Goal: Use online tool/utility: Utilize a website feature to perform a specific function

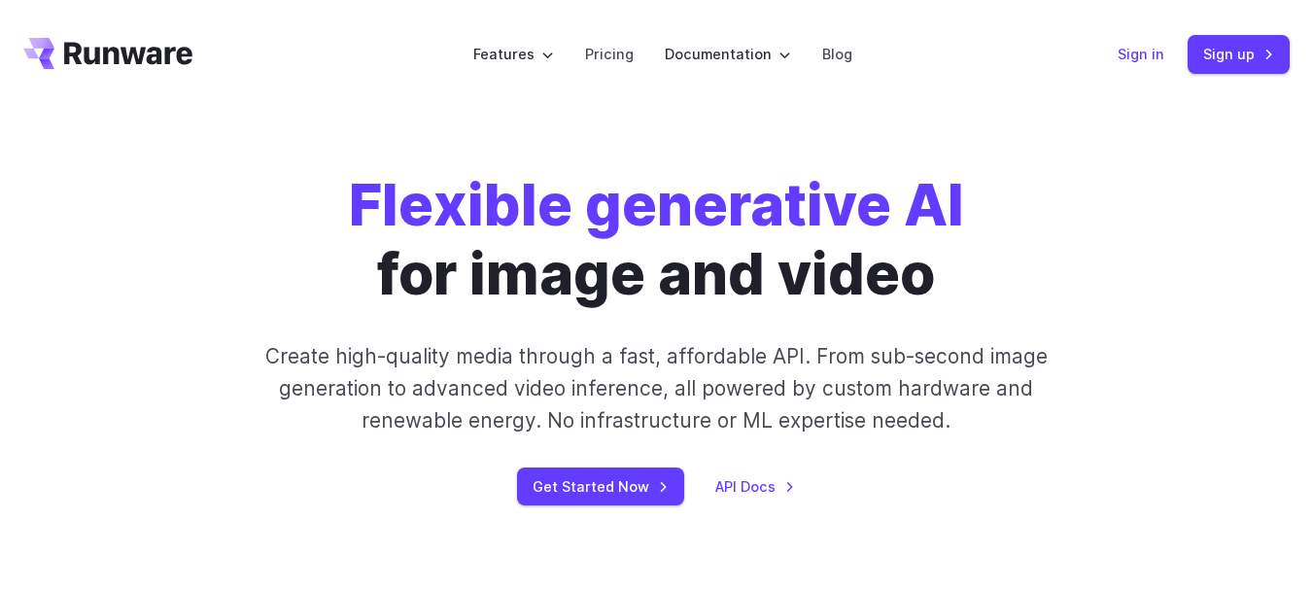
click at [1150, 54] on link "Sign in" at bounding box center [1140, 54] width 47 height 22
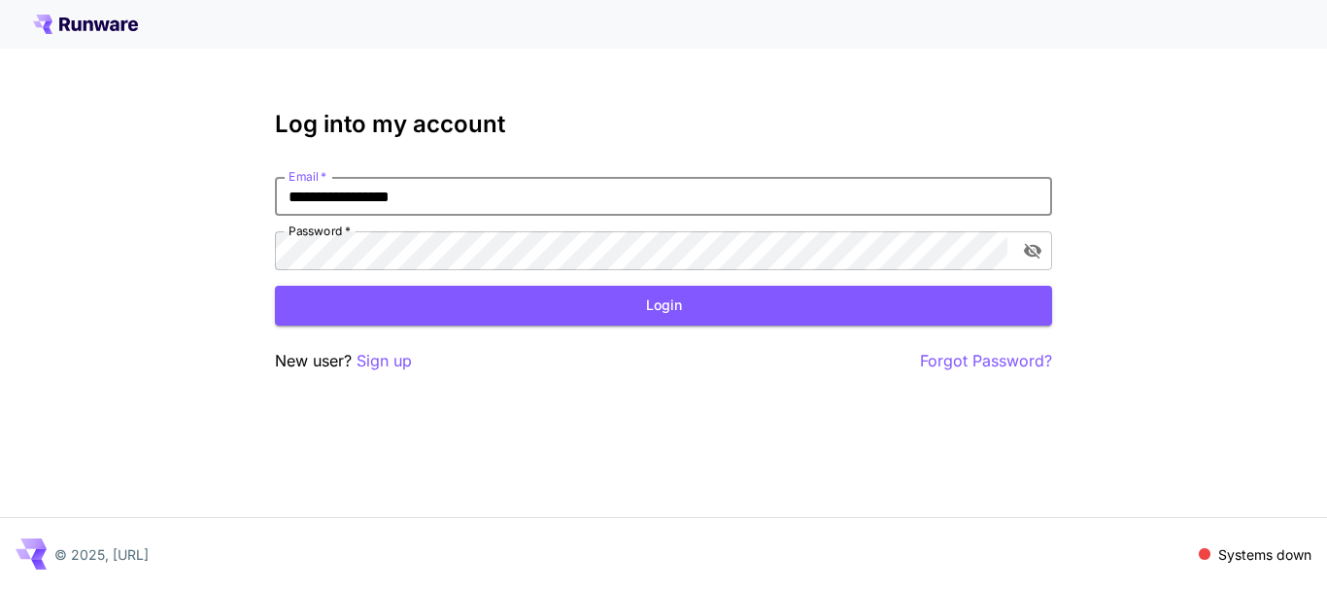
type input "**********"
click at [715, 303] on button "Login" at bounding box center [663, 306] width 777 height 40
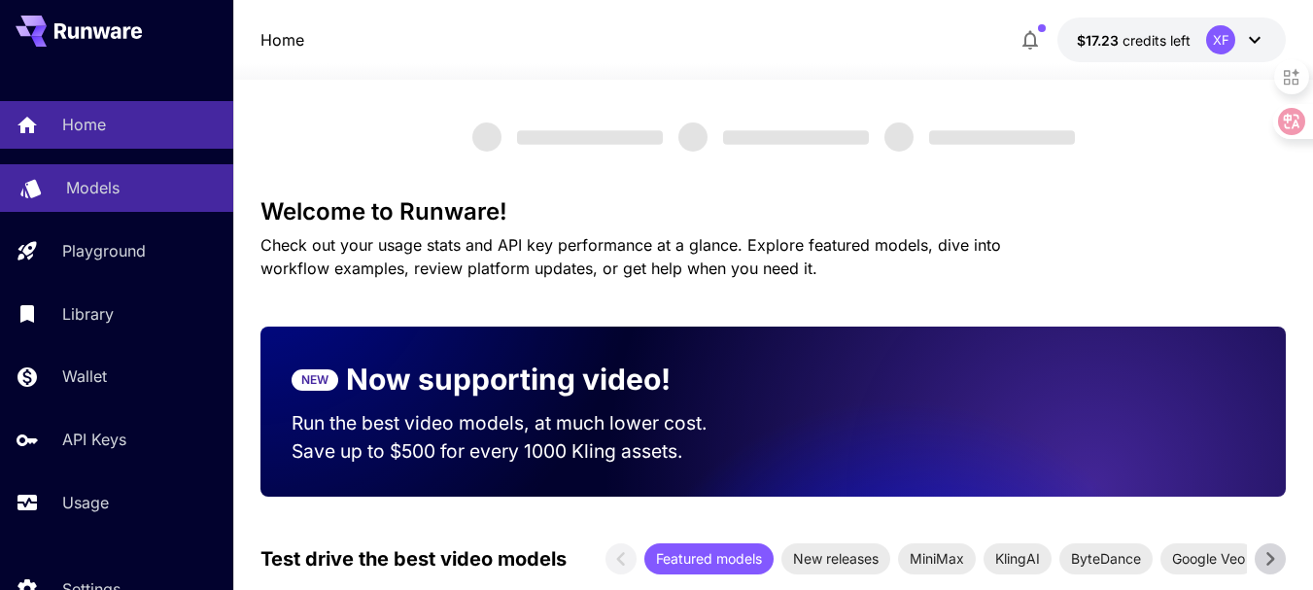
click at [79, 188] on p "Models" at bounding box center [92, 187] width 53 height 23
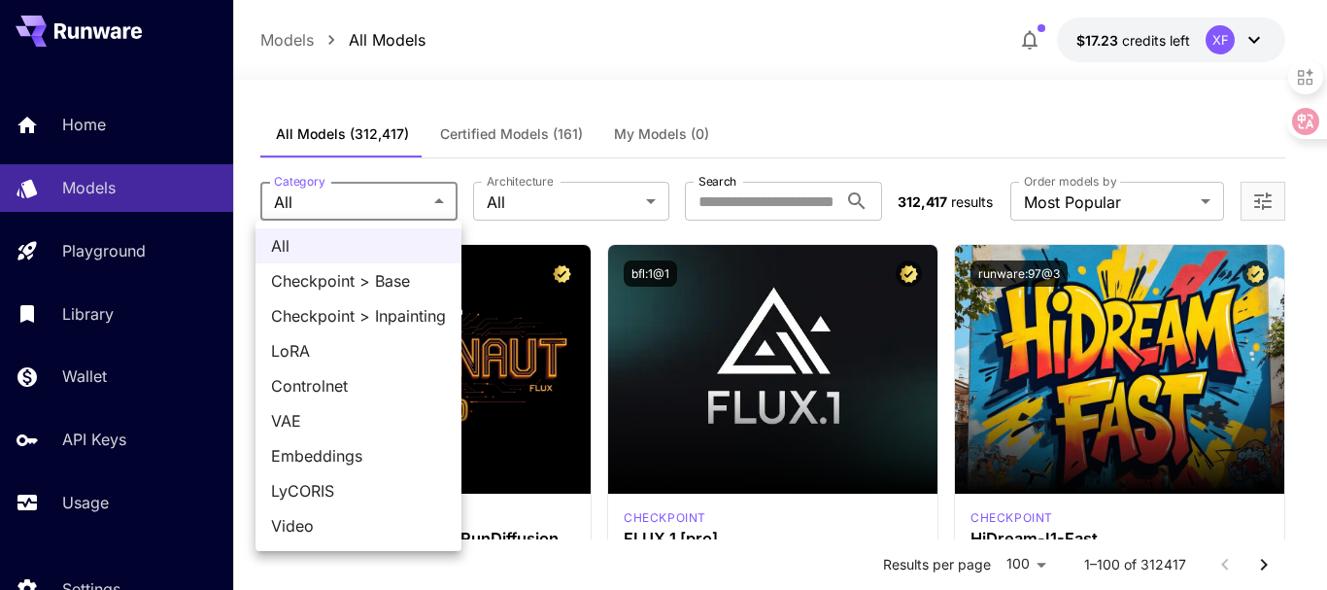
click at [546, 187] on div at bounding box center [663, 295] width 1327 height 590
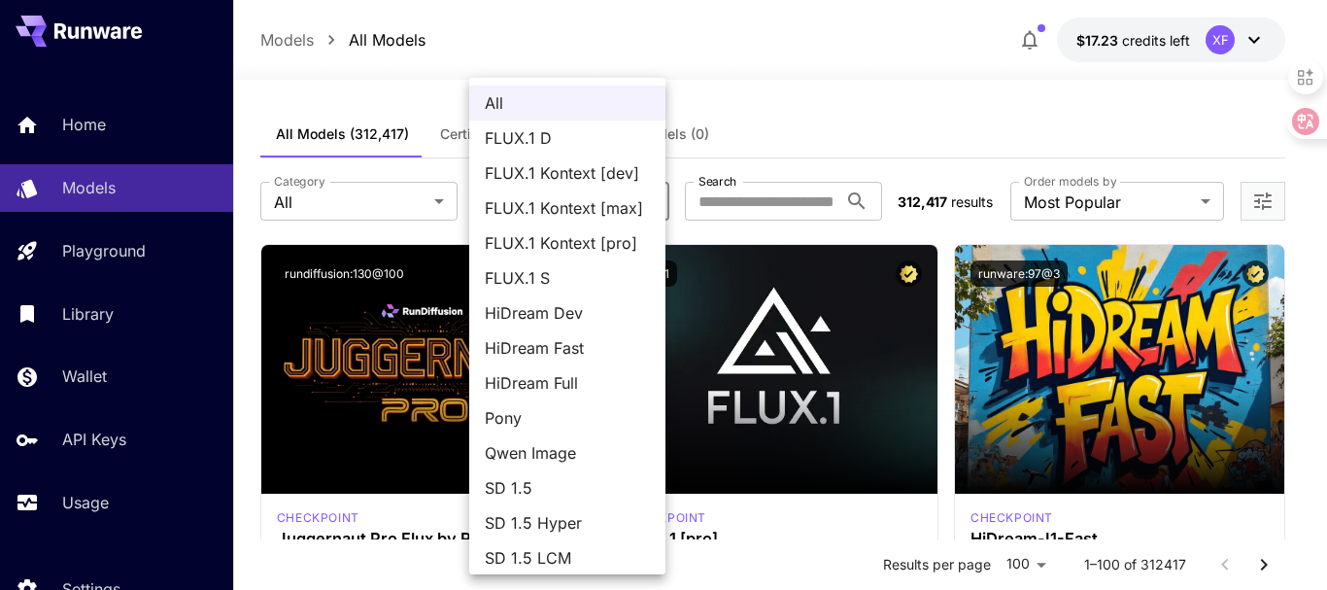
click at [615, 45] on div at bounding box center [663, 295] width 1327 height 590
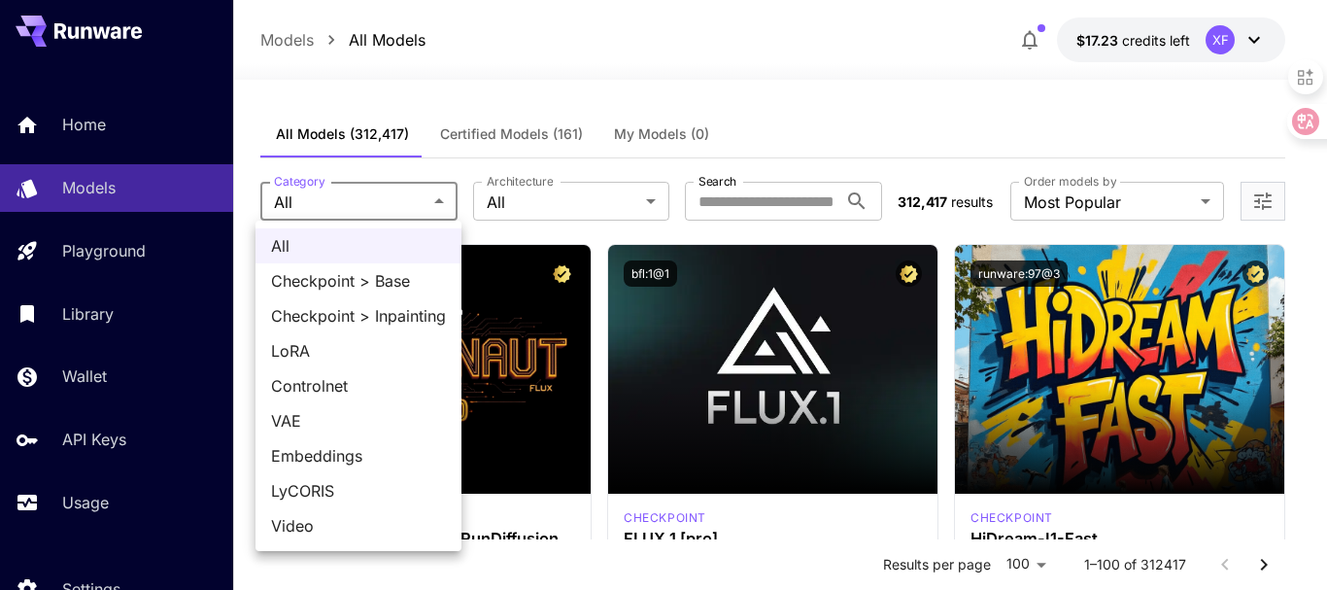
click at [691, 62] on div at bounding box center [663, 295] width 1327 height 590
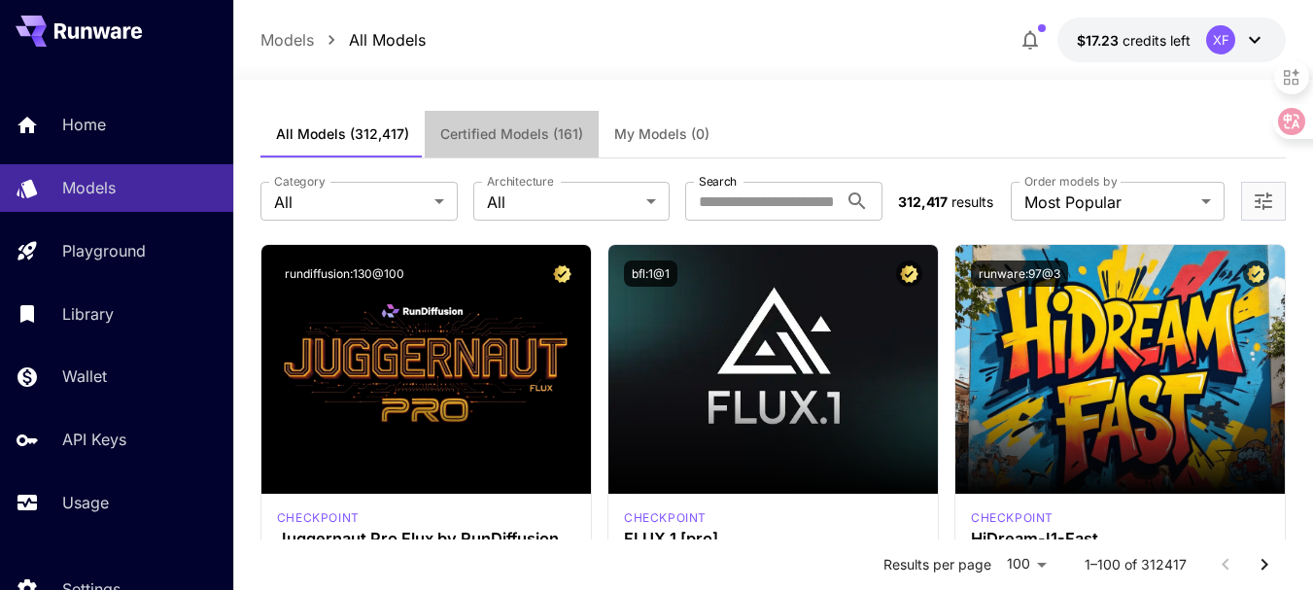
click at [525, 129] on span "Certified Models (161)" at bounding box center [511, 133] width 143 height 17
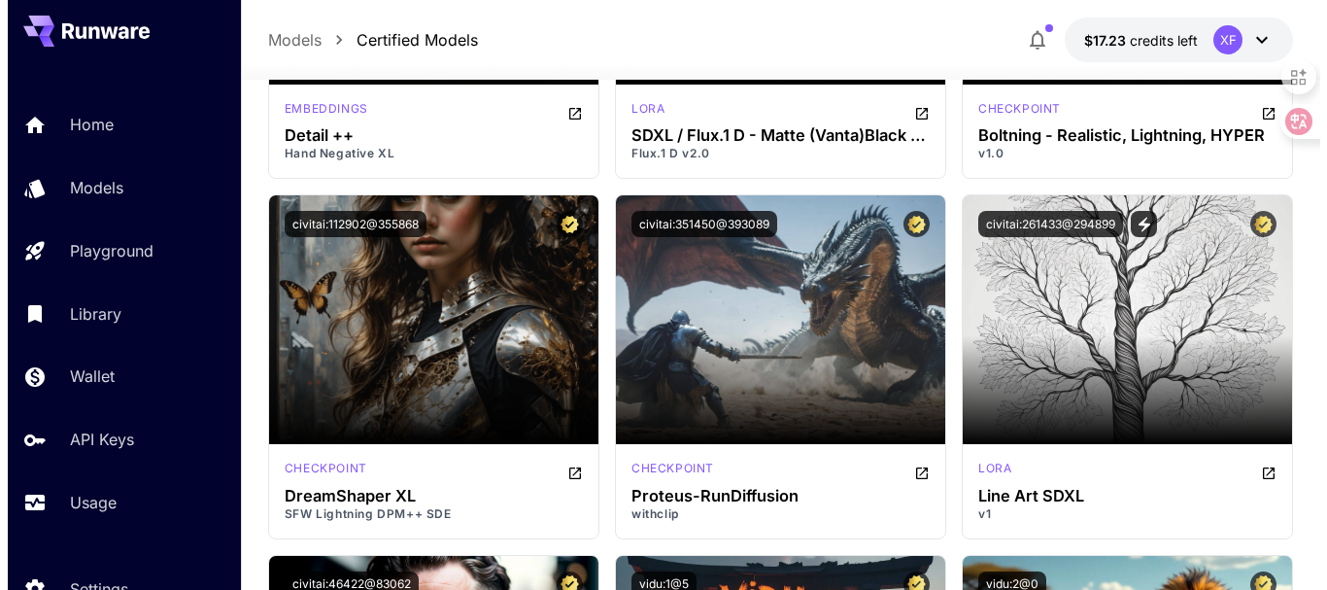
scroll to position [10396, 0]
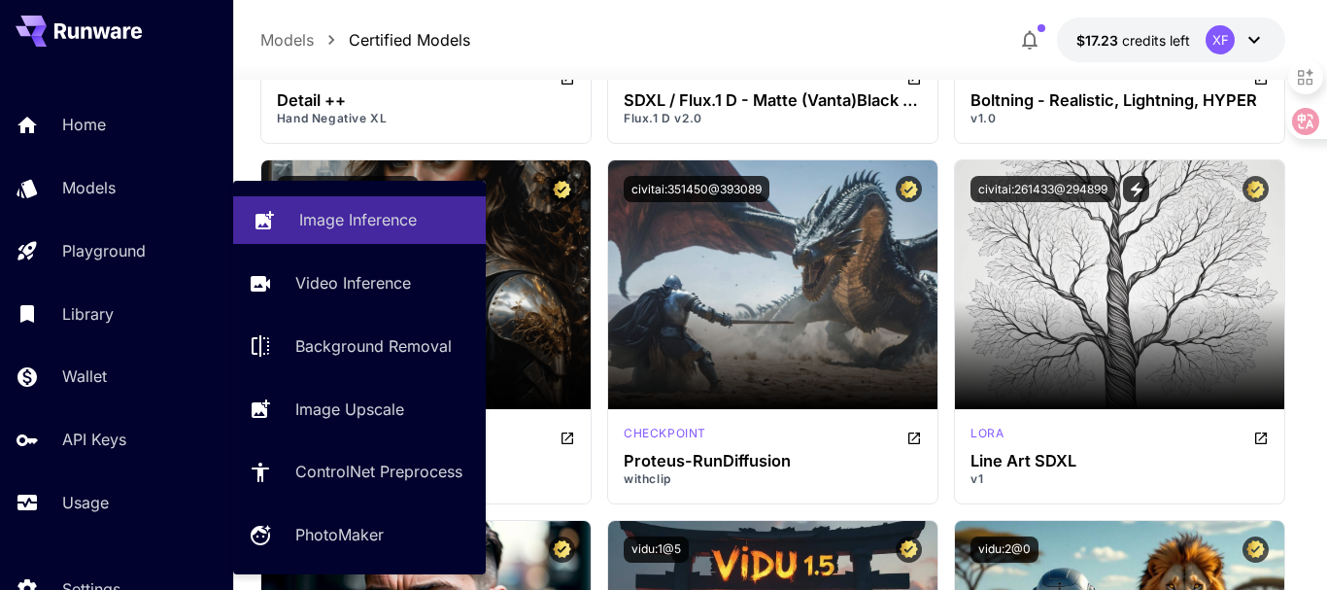
click at [373, 218] on p "Image Inference" at bounding box center [358, 219] width 118 height 23
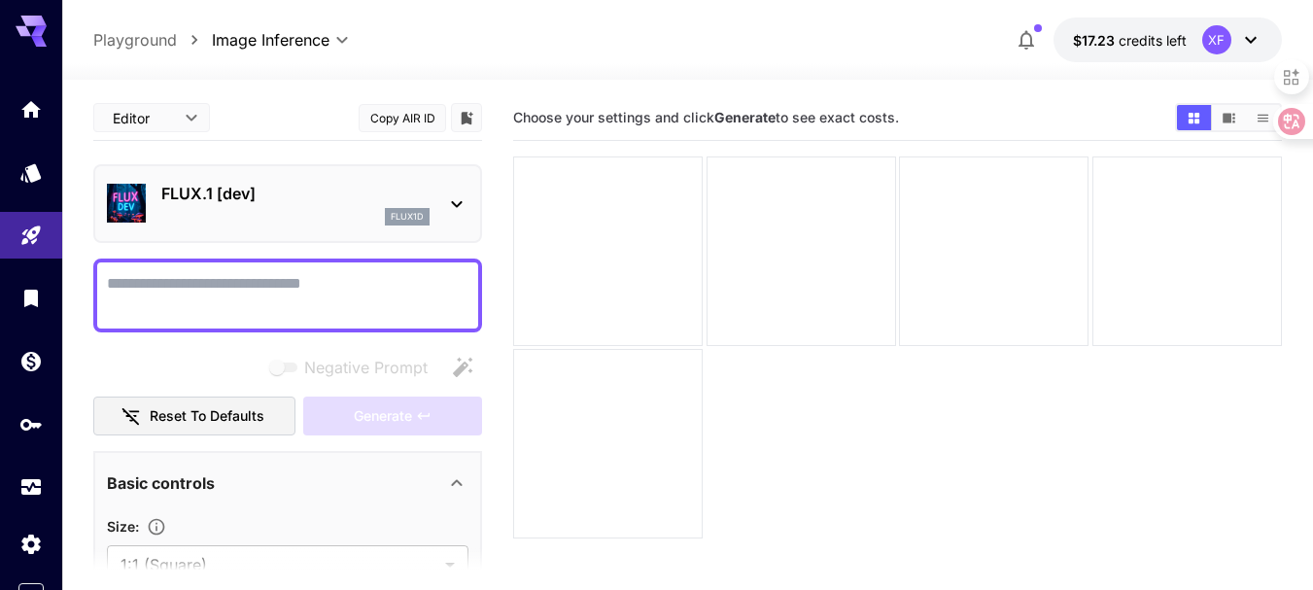
click at [462, 197] on icon at bounding box center [456, 203] width 23 height 23
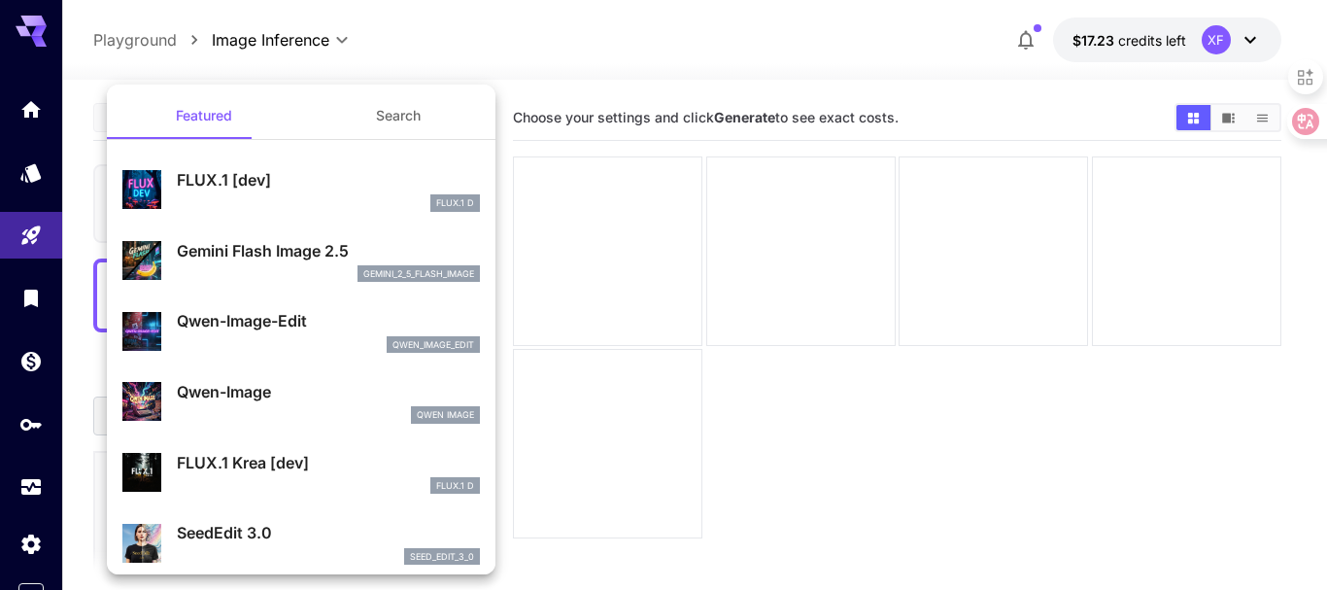
click at [279, 259] on p "Gemini Flash Image 2.5" at bounding box center [328, 250] width 303 height 23
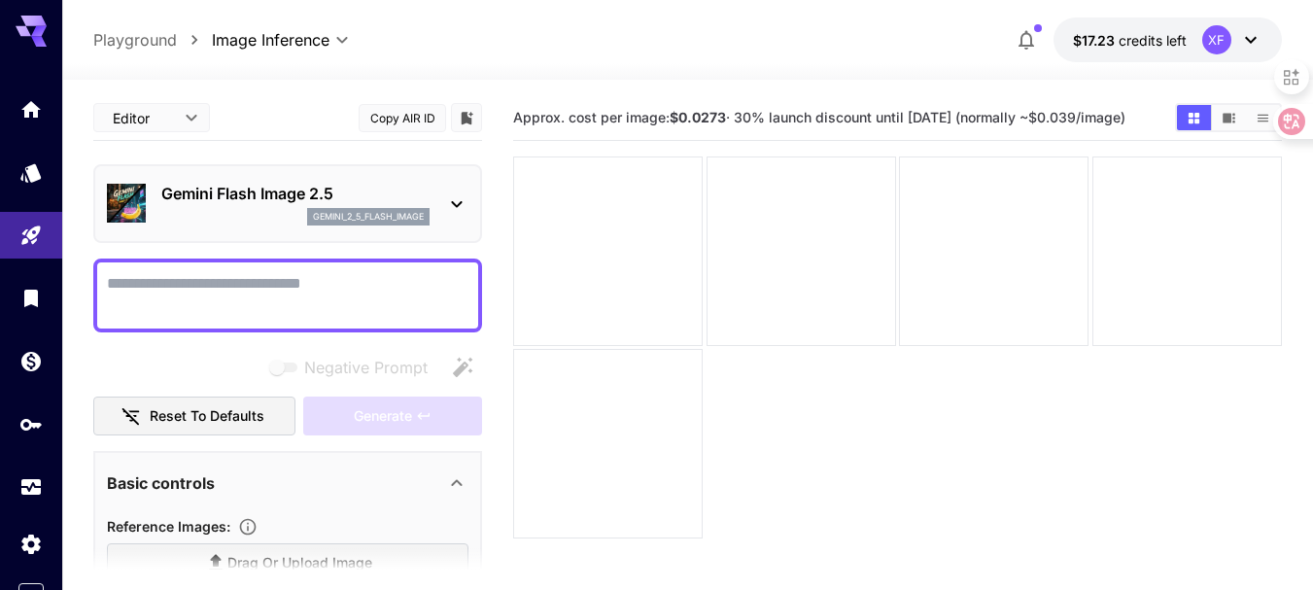
click at [274, 193] on p "Gemini Flash Image 2.5" at bounding box center [295, 193] width 268 height 23
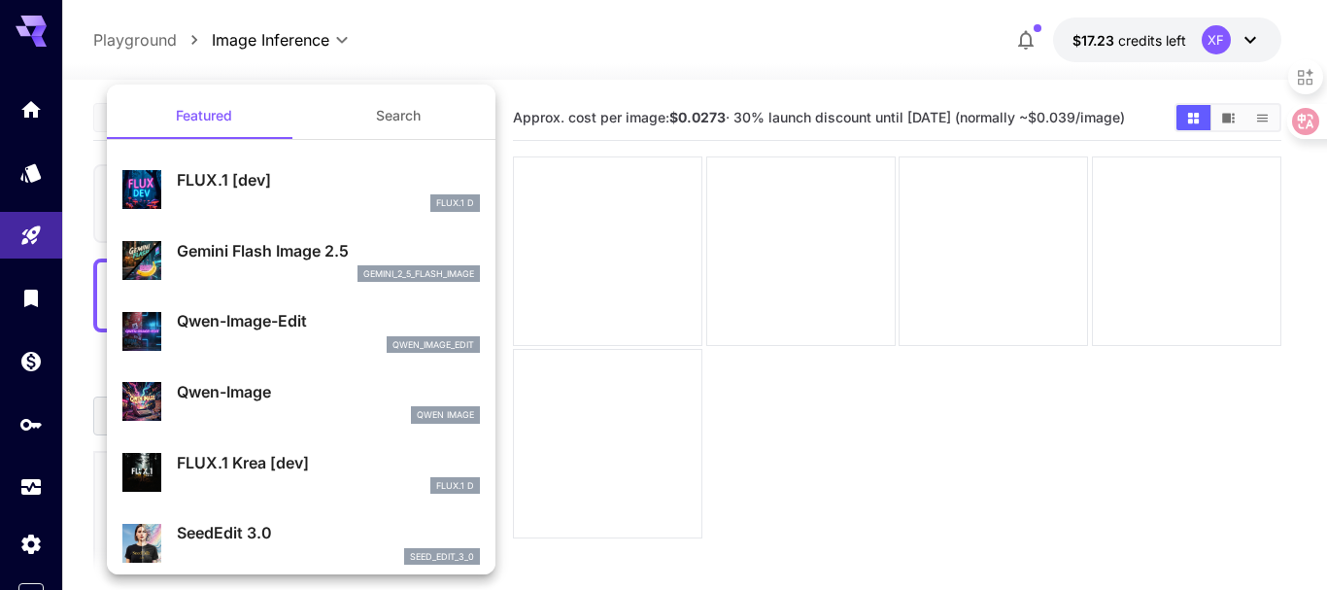
click at [261, 259] on p "Gemini Flash Image 2.5" at bounding box center [328, 250] width 303 height 23
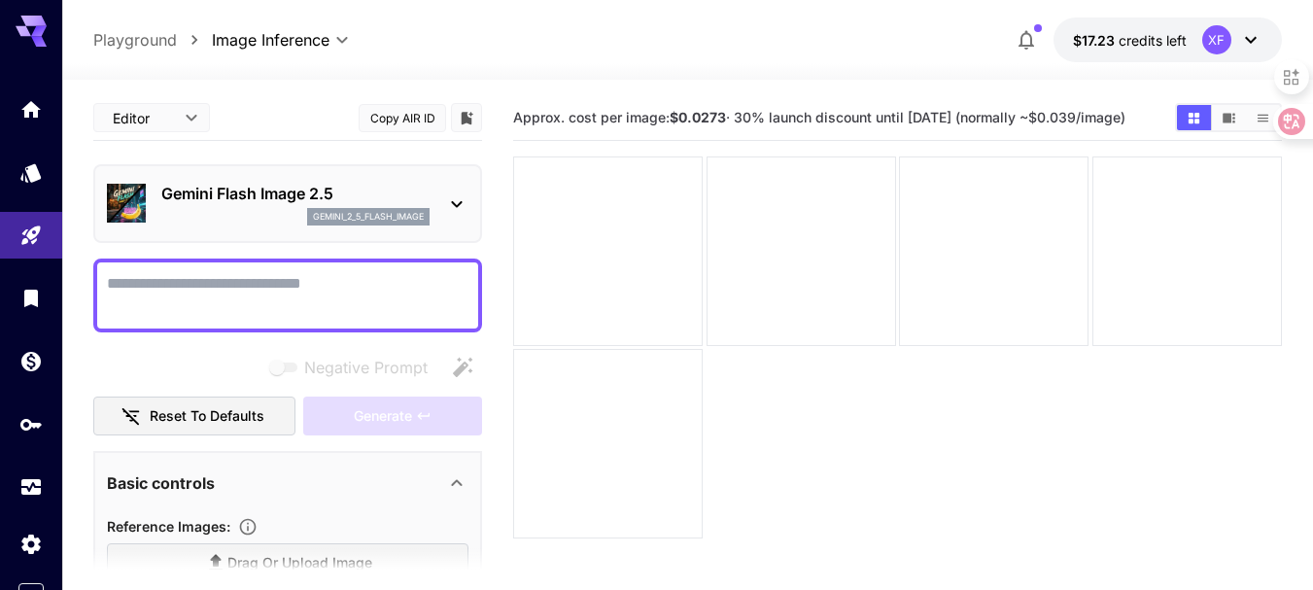
click at [124, 188] on img at bounding box center [126, 203] width 39 height 39
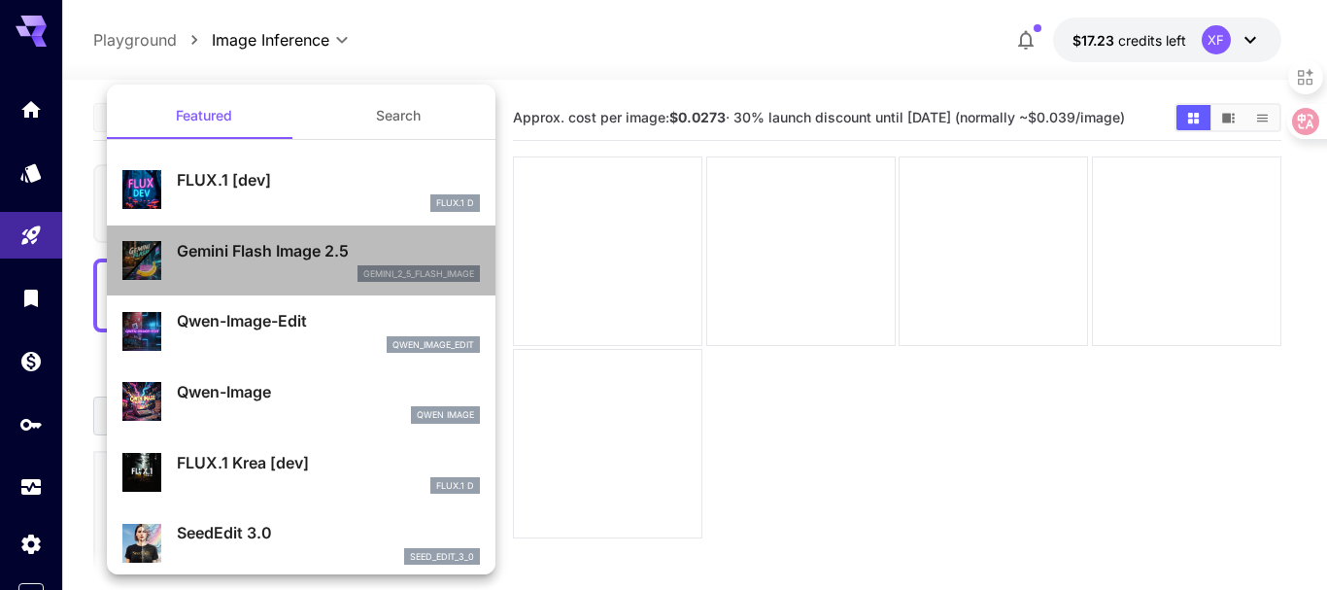
click at [309, 267] on div "gemini_2_5_flash_image" at bounding box center [328, 273] width 303 height 17
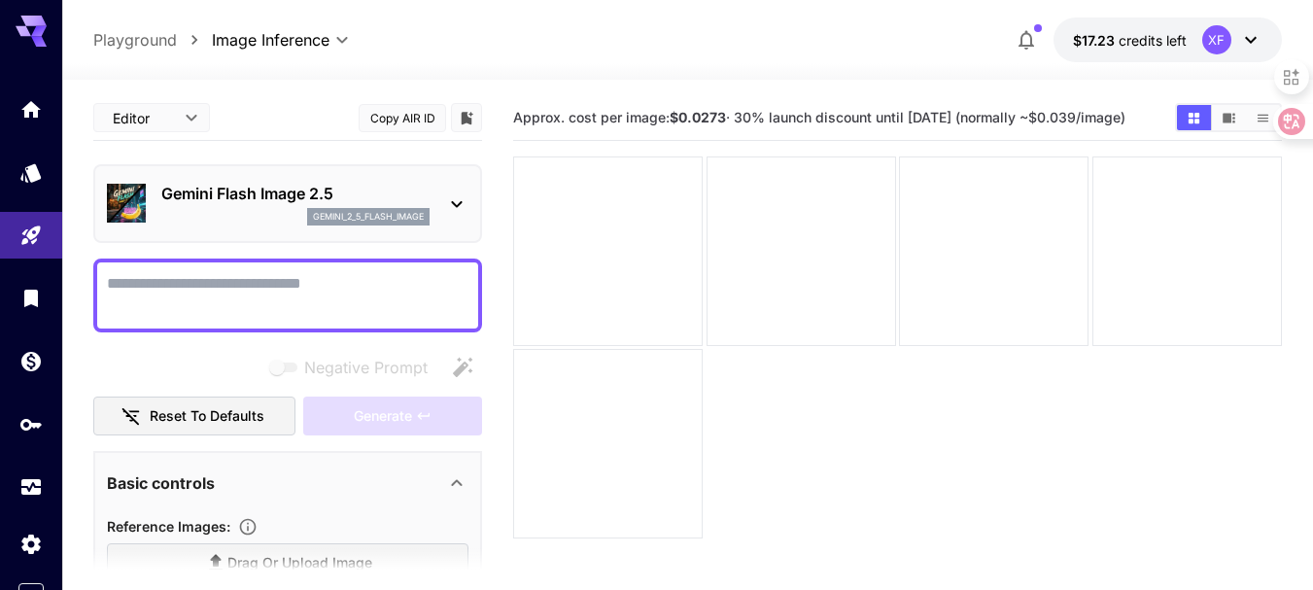
click at [393, 204] on p "Gemini Flash Image 2.5" at bounding box center [295, 193] width 268 height 23
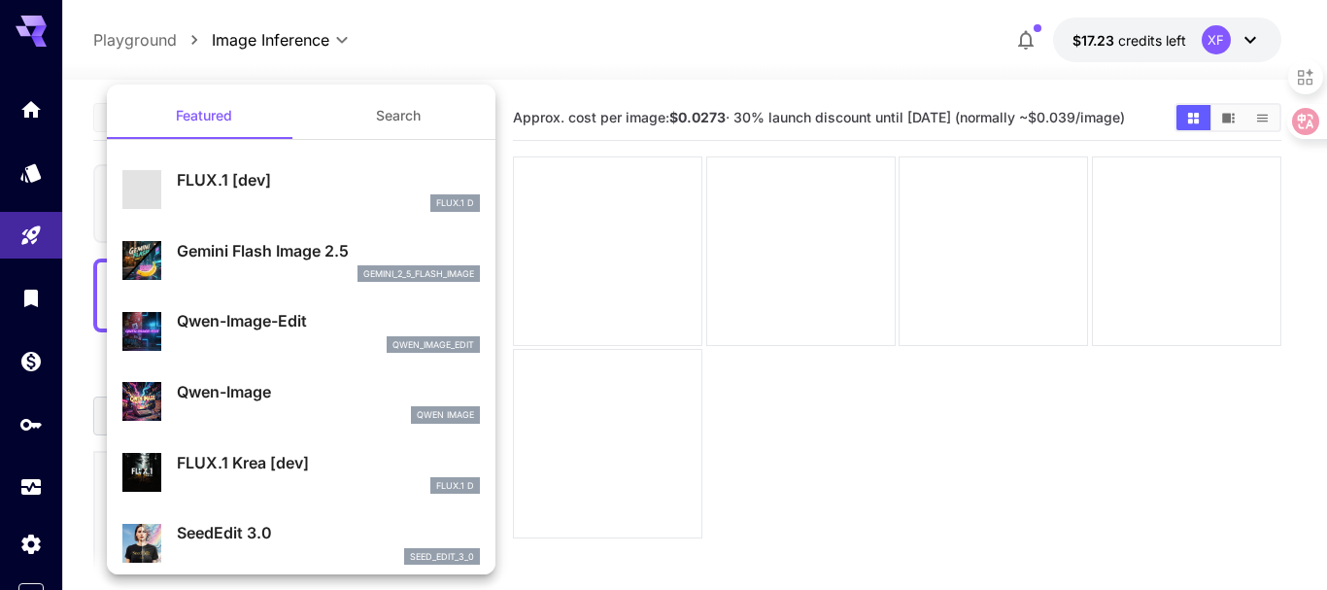
click at [224, 196] on div "FLUX.1 D" at bounding box center [328, 202] width 303 height 17
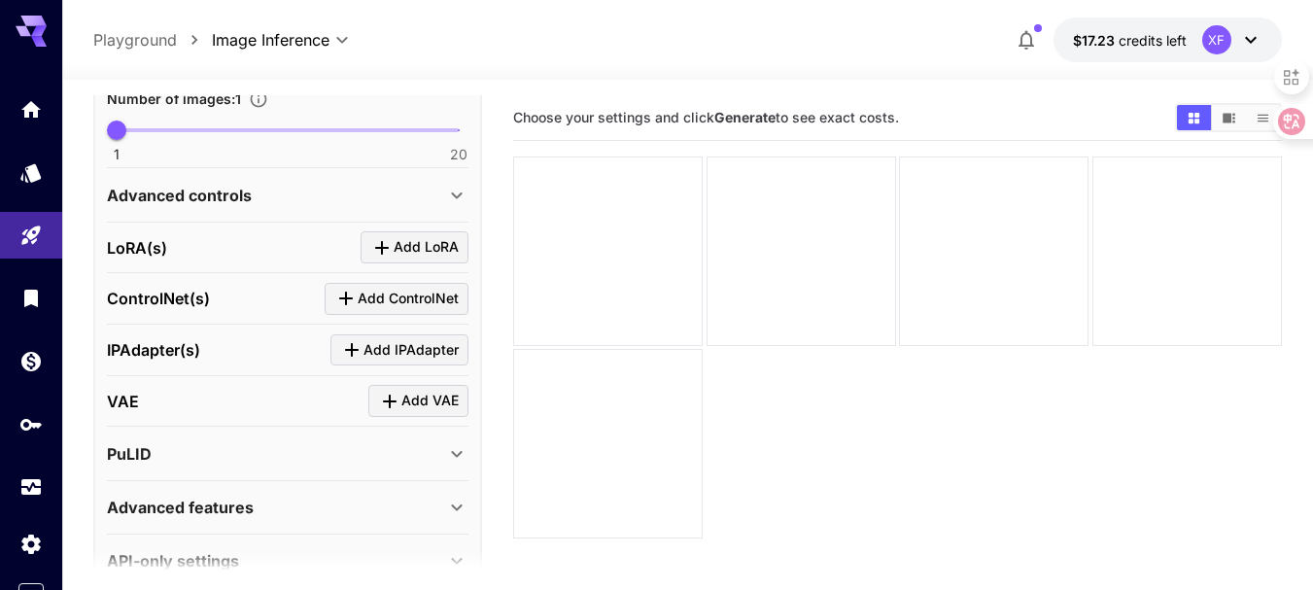
scroll to position [680, 0]
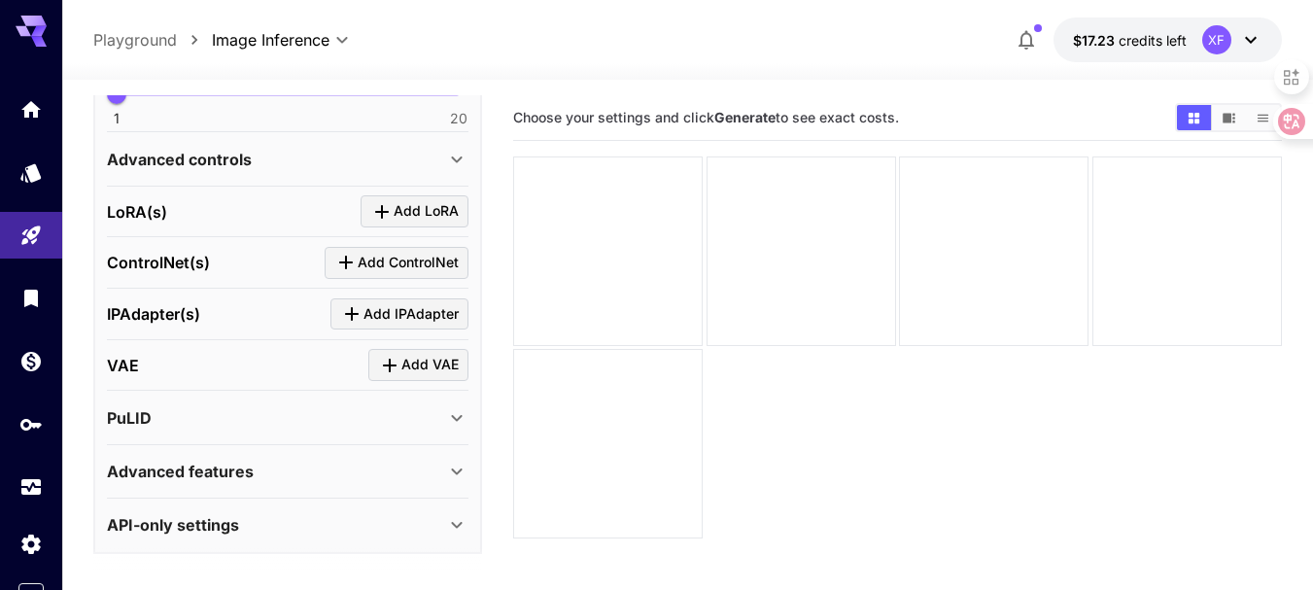
click at [390, 161] on div "Advanced controls" at bounding box center [276, 159] width 338 height 23
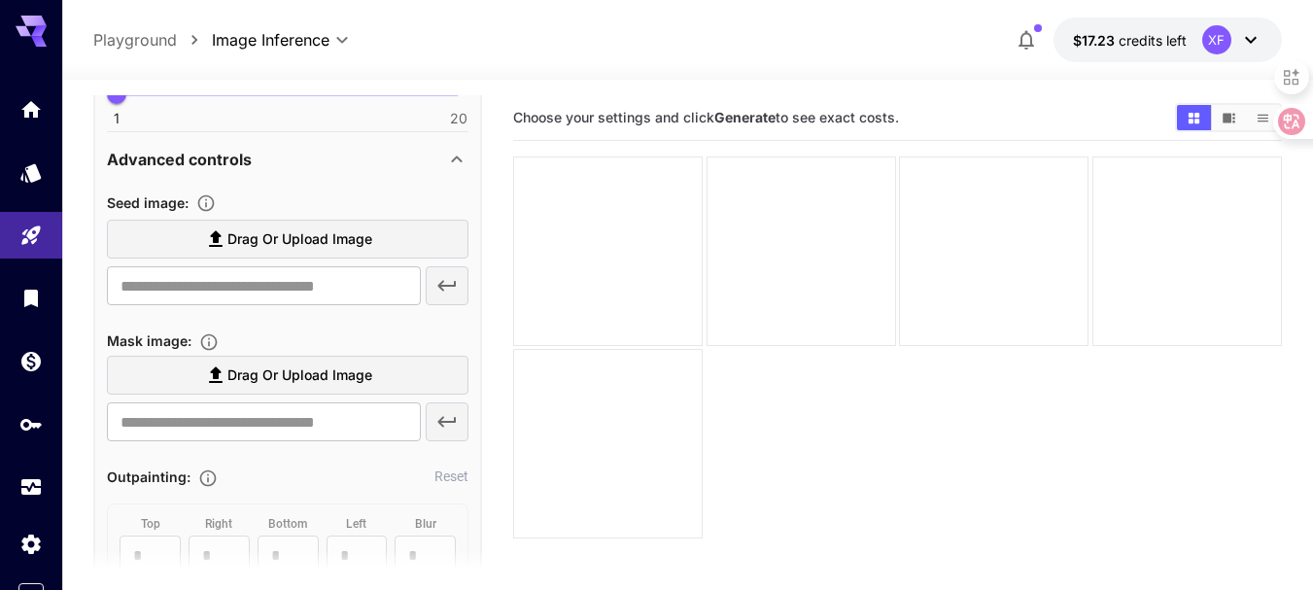
click at [390, 161] on div "Advanced controls" at bounding box center [276, 159] width 338 height 23
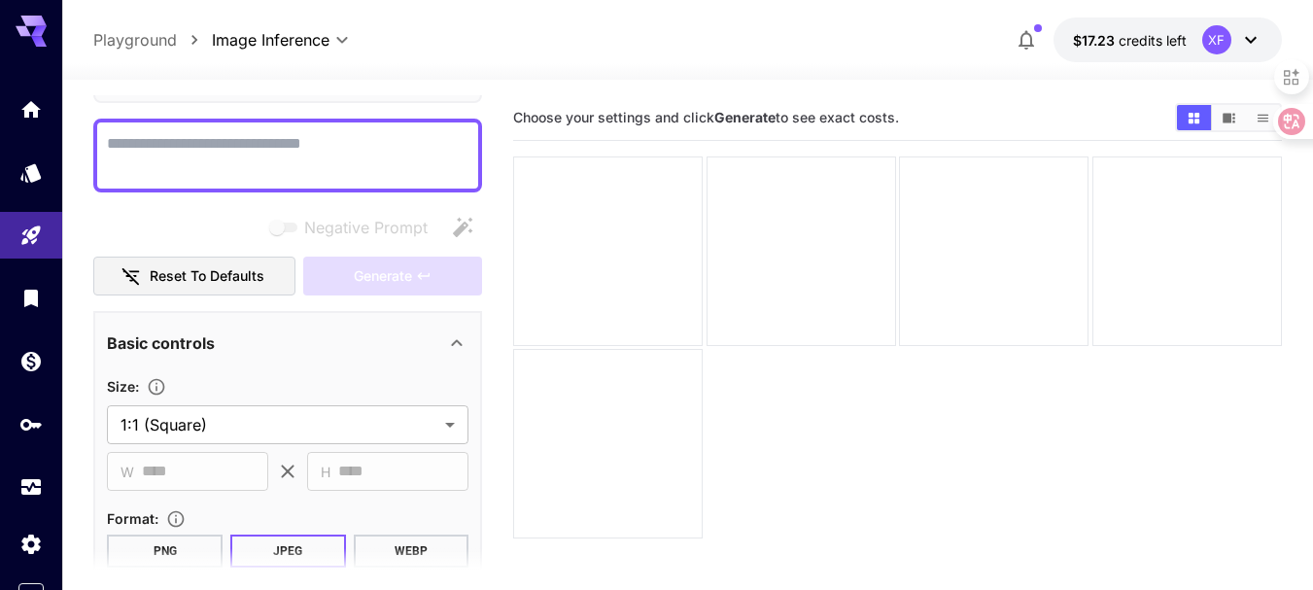
scroll to position [0, 0]
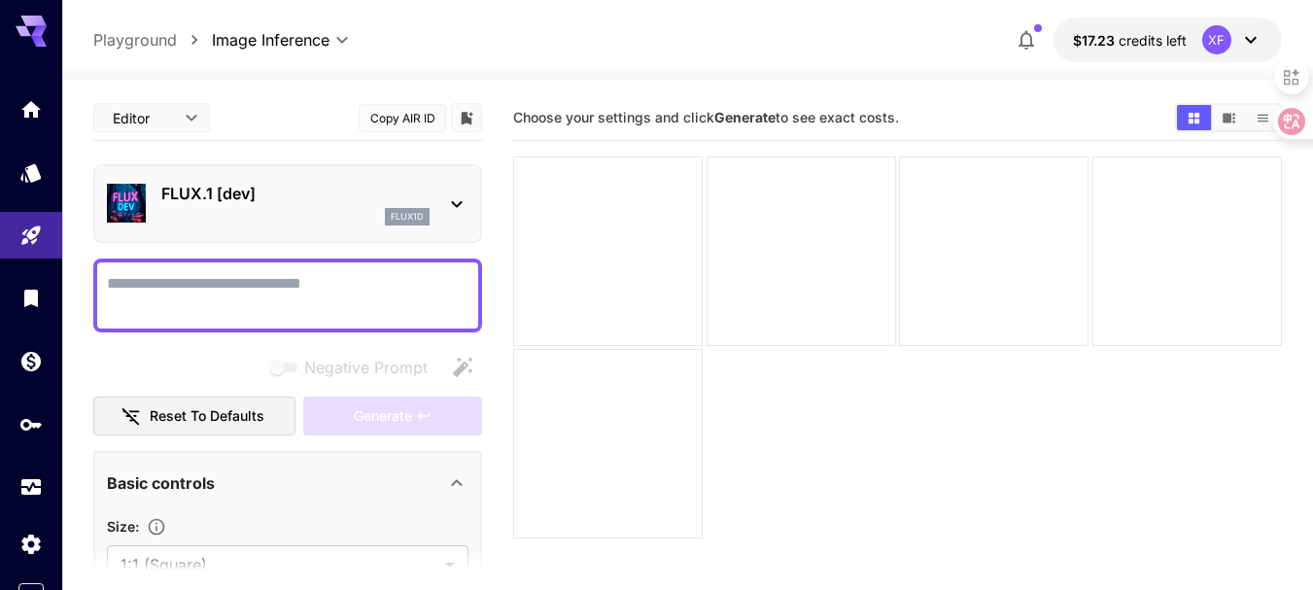
click at [291, 290] on textarea "Negative Prompt" at bounding box center [287, 295] width 361 height 47
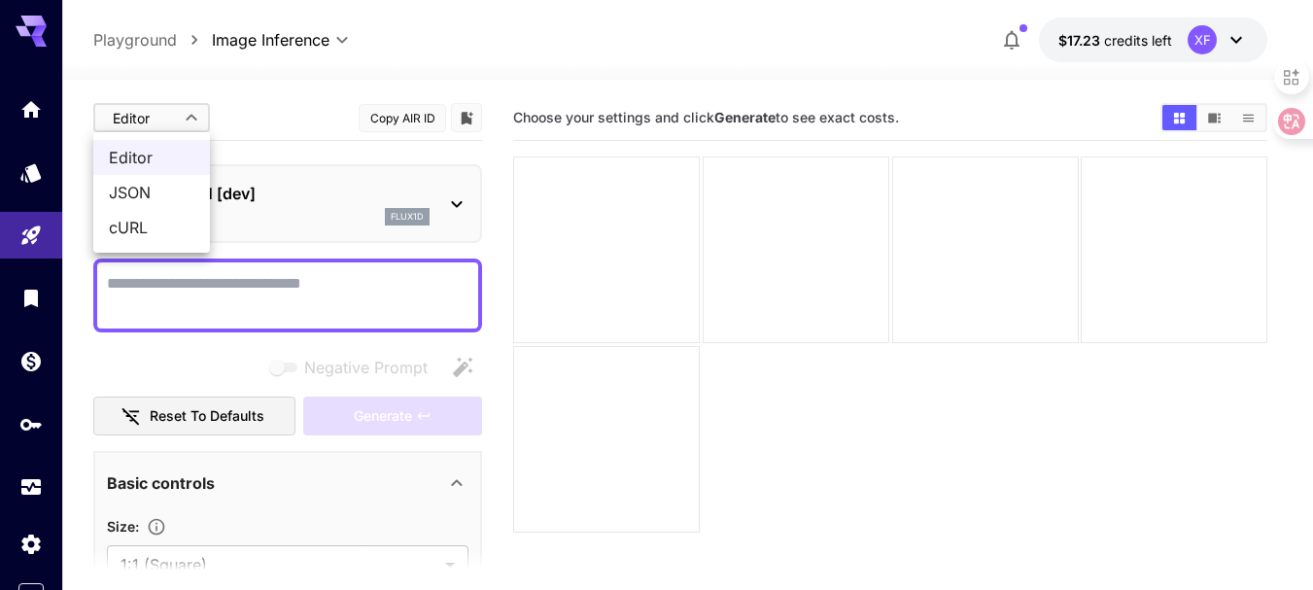
click at [192, 118] on body "**********" at bounding box center [656, 371] width 1313 height 743
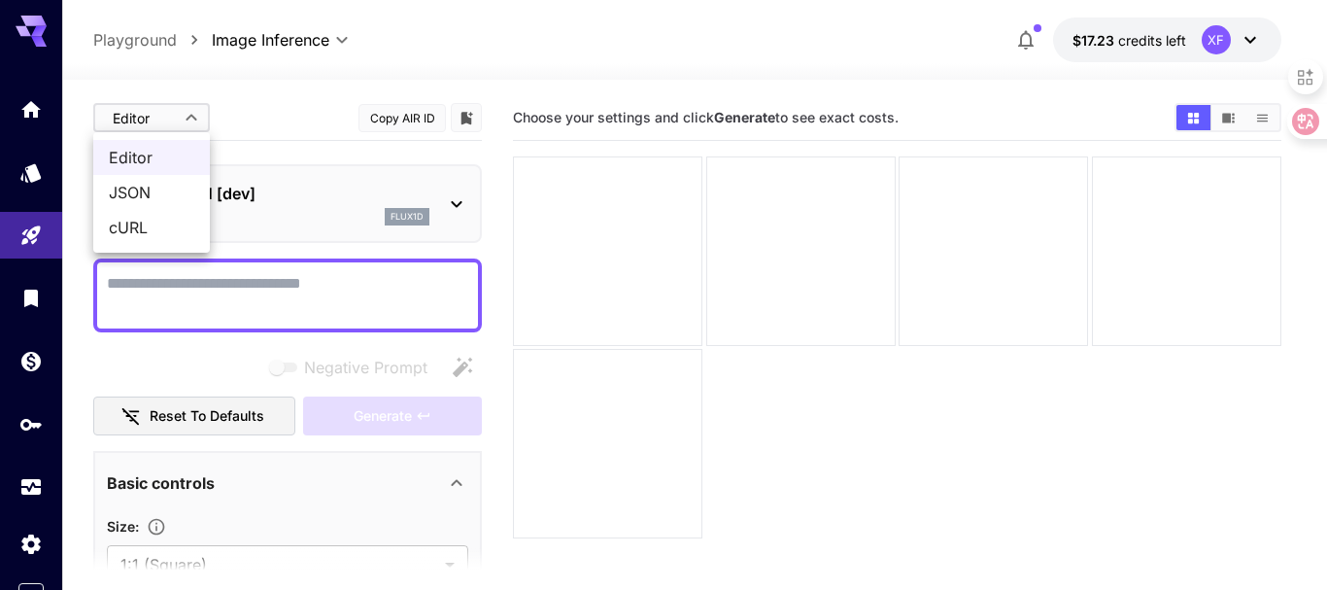
click at [315, 117] on div at bounding box center [663, 295] width 1327 height 590
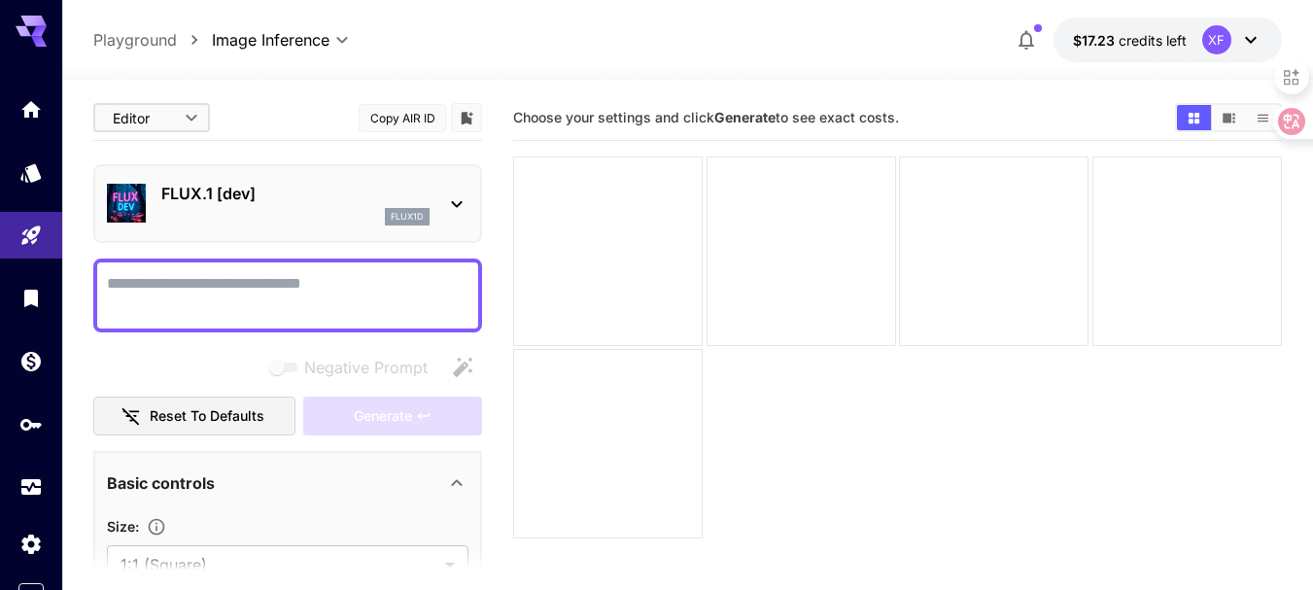
click at [458, 201] on icon at bounding box center [456, 203] width 23 height 23
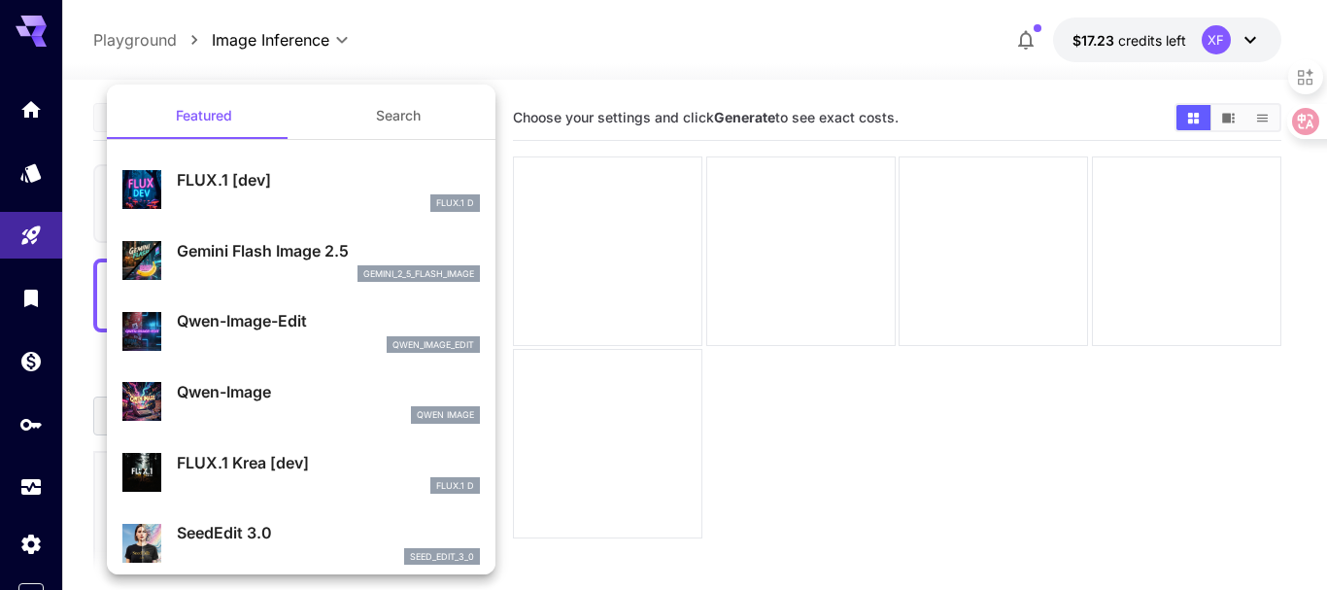
click at [251, 263] on div "Gemini Flash Image 2.5 gemini_2_5_flash_image" at bounding box center [328, 261] width 303 height 44
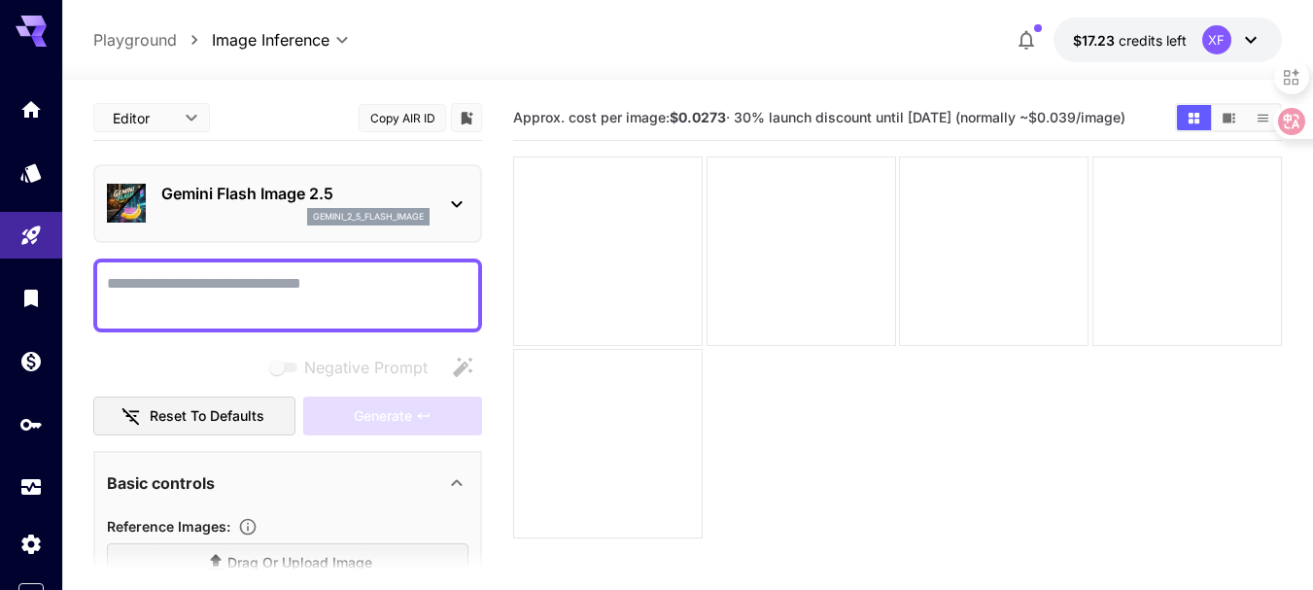
click at [254, 288] on textarea "Negative Prompt" at bounding box center [287, 295] width 361 height 47
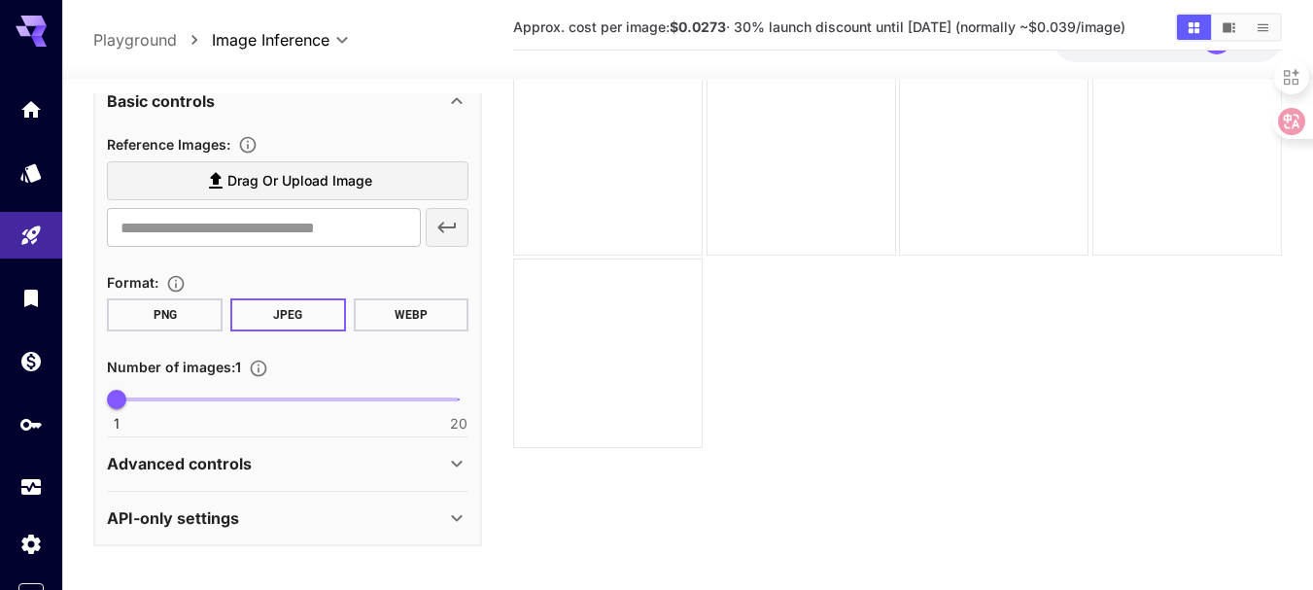
scroll to position [154, 0]
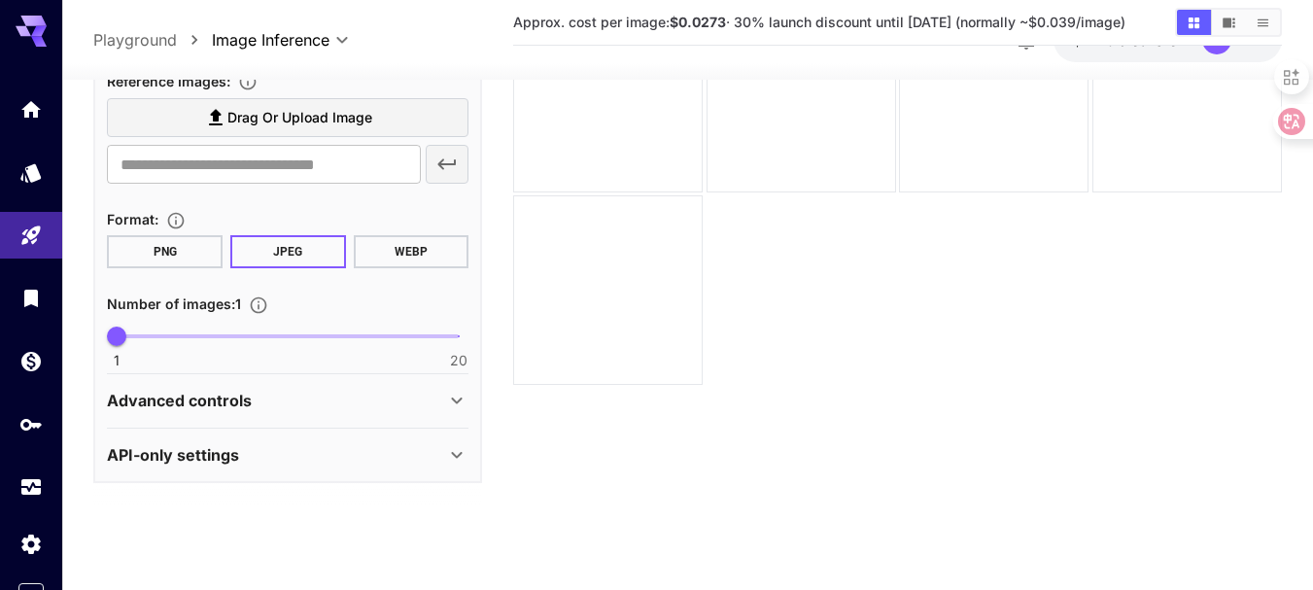
click at [421, 390] on div "Advanced controls" at bounding box center [276, 401] width 338 height 23
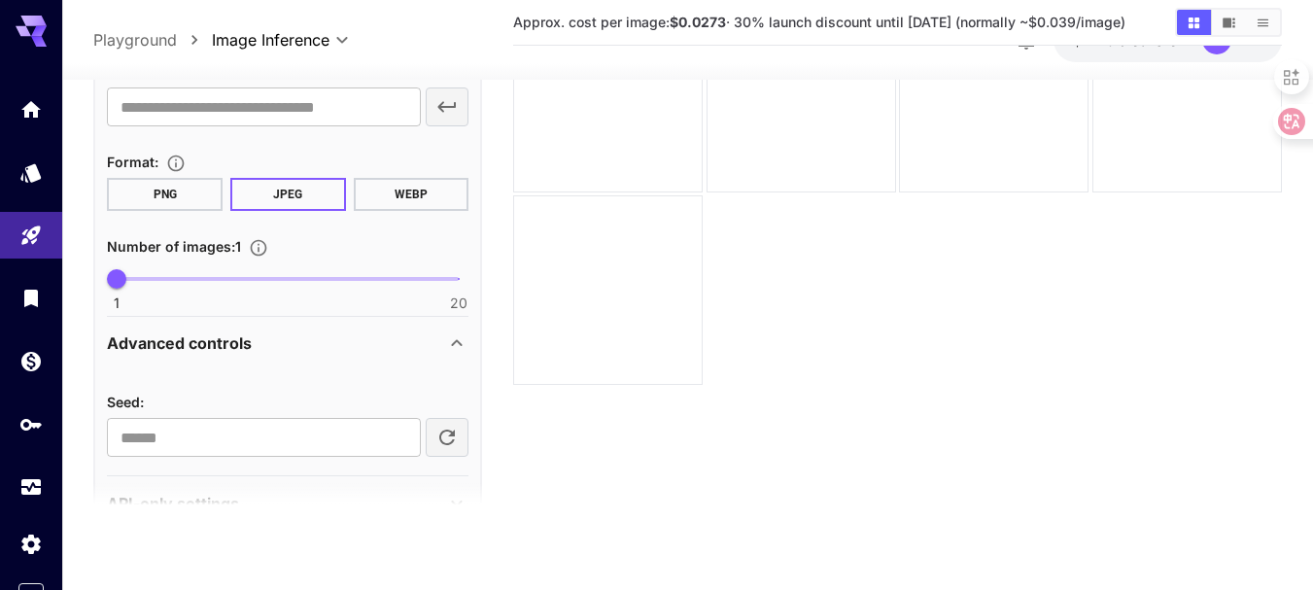
scroll to position [486, 0]
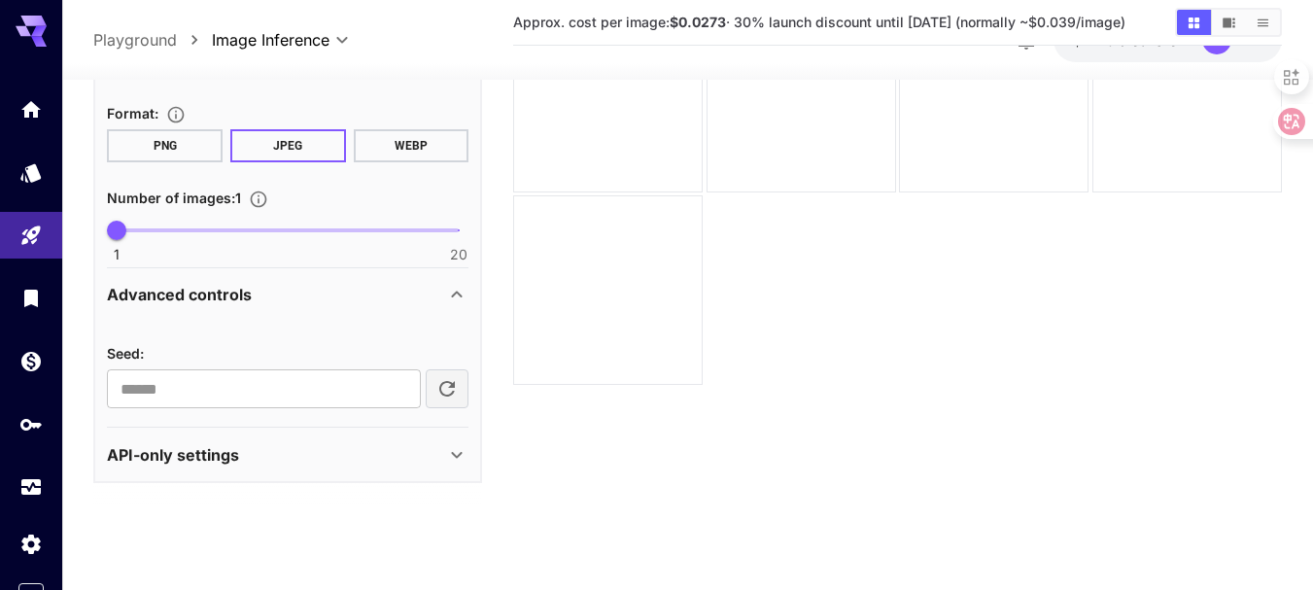
click at [436, 446] on div "API-only settings" at bounding box center [276, 454] width 338 height 23
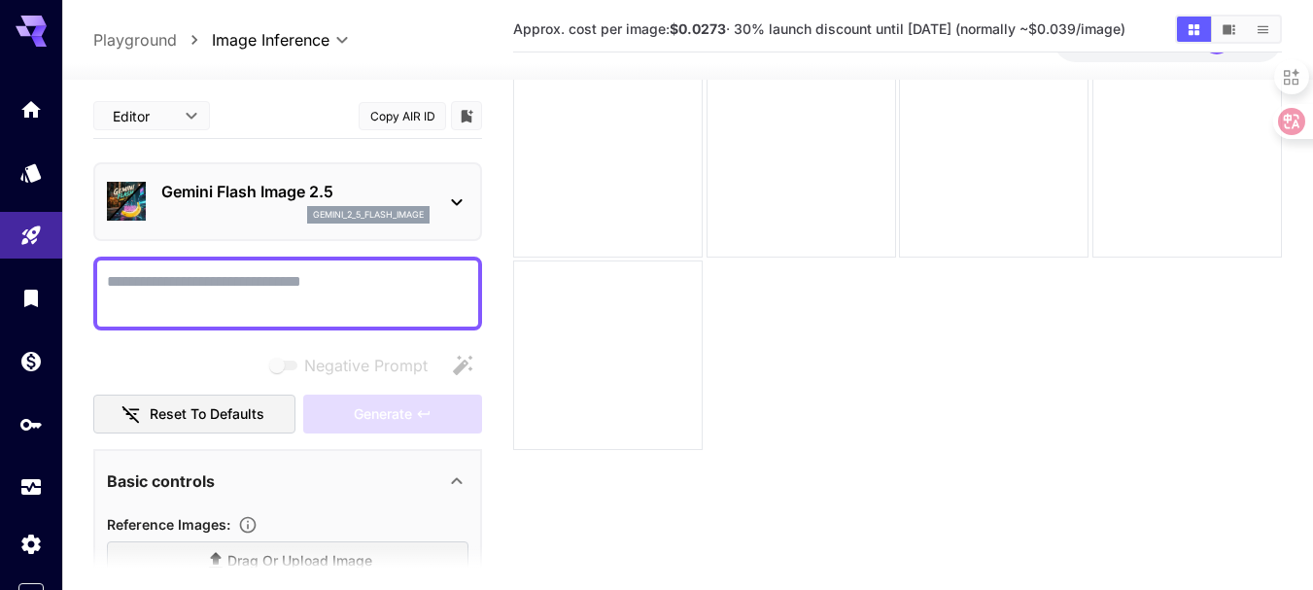
scroll to position [56, 0]
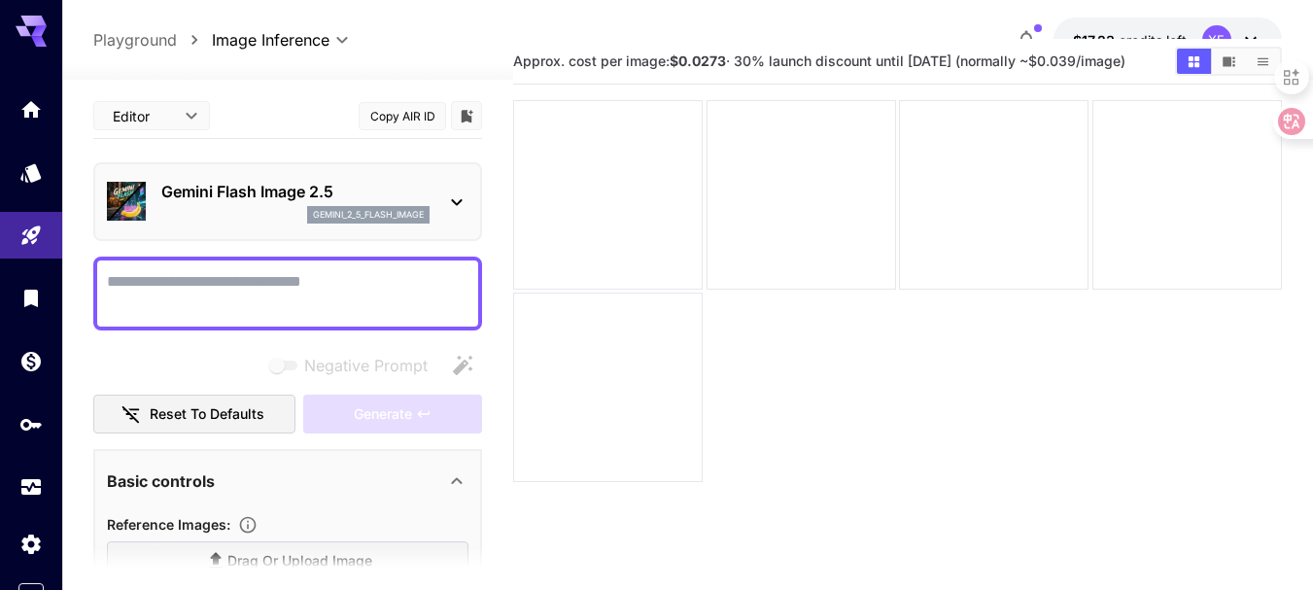
click at [359, 297] on textarea "Negative Prompt" at bounding box center [287, 293] width 361 height 47
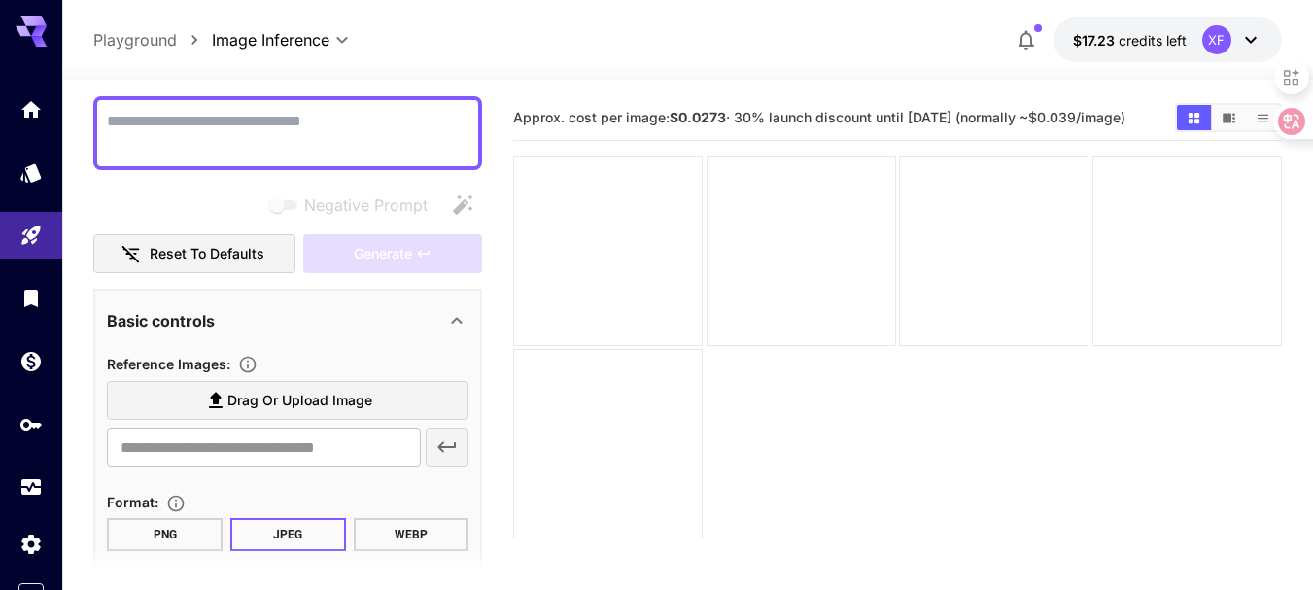
scroll to position [0, 0]
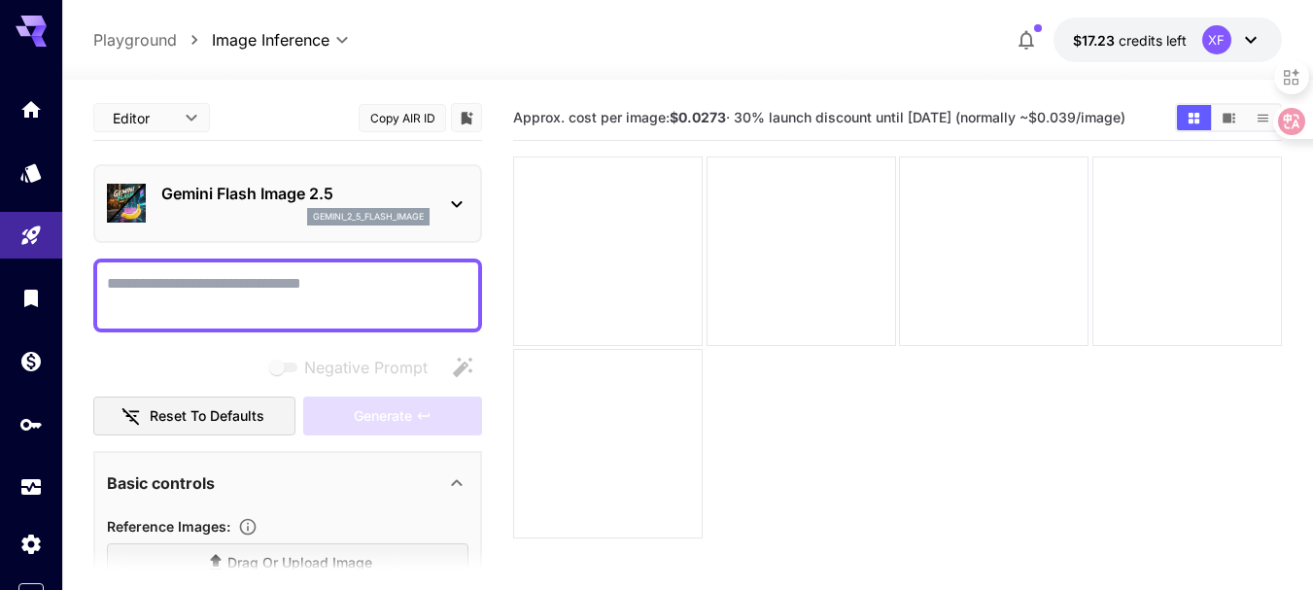
click at [452, 200] on icon at bounding box center [456, 203] width 23 height 23
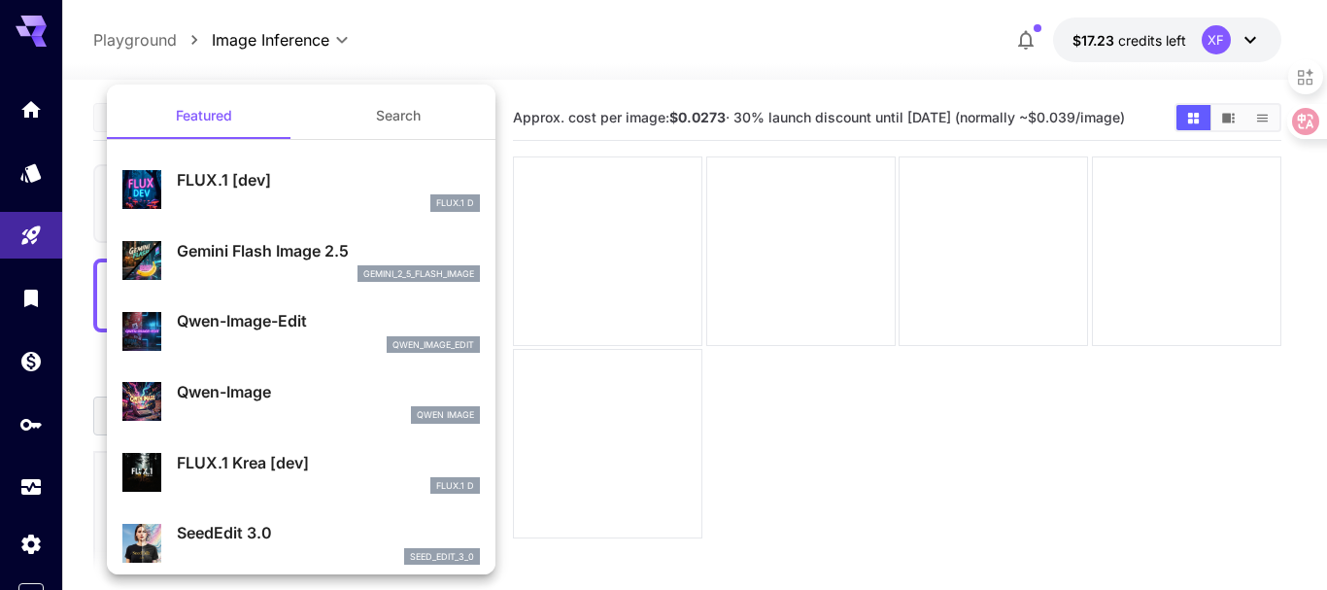
click at [232, 266] on div "gemini_2_5_flash_image" at bounding box center [328, 273] width 303 height 17
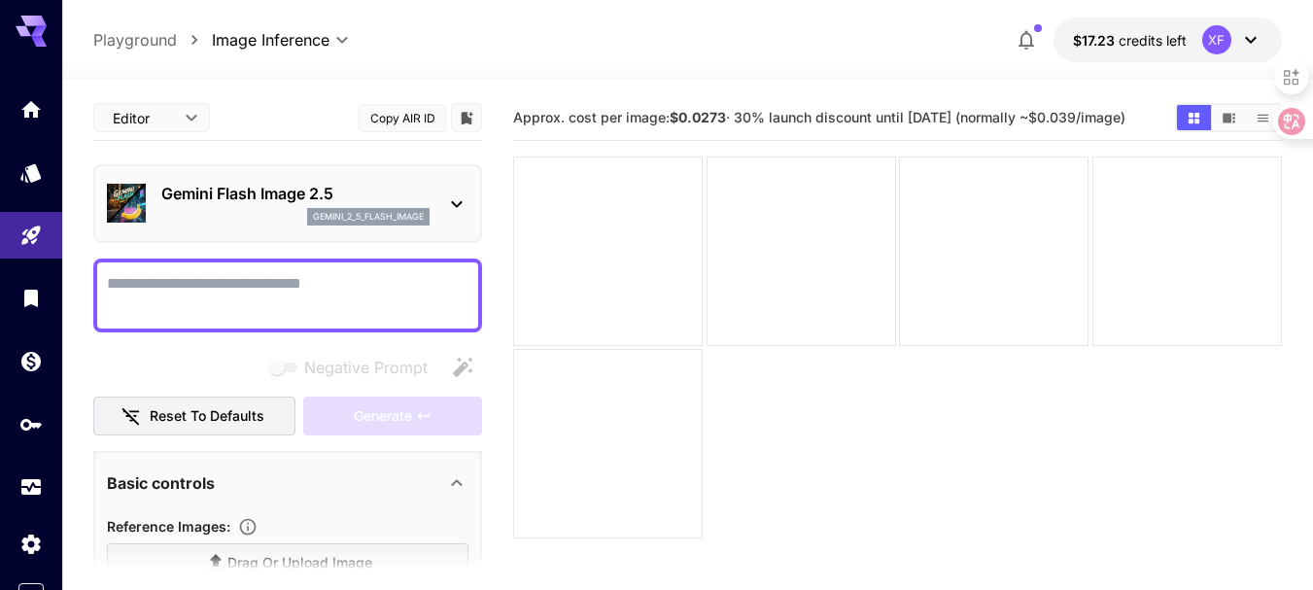
click at [220, 279] on textarea "Negative Prompt" at bounding box center [287, 295] width 361 height 47
click at [189, 119] on body "**********" at bounding box center [656, 371] width 1313 height 743
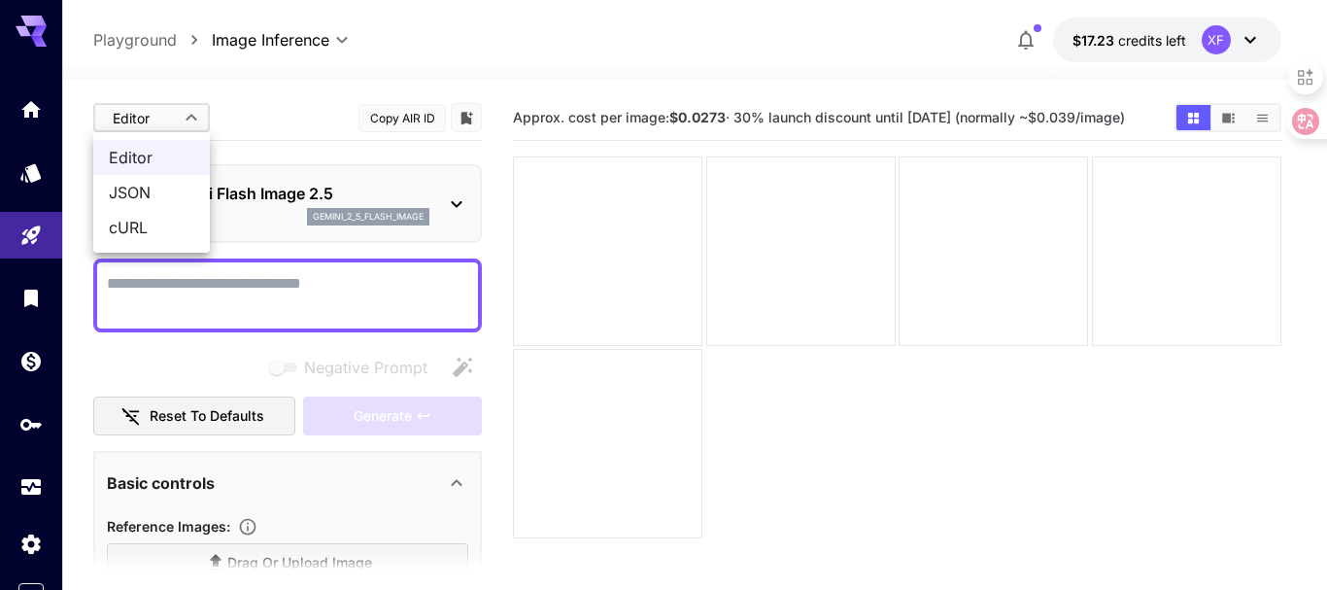
click at [189, 119] on div at bounding box center [663, 295] width 1327 height 590
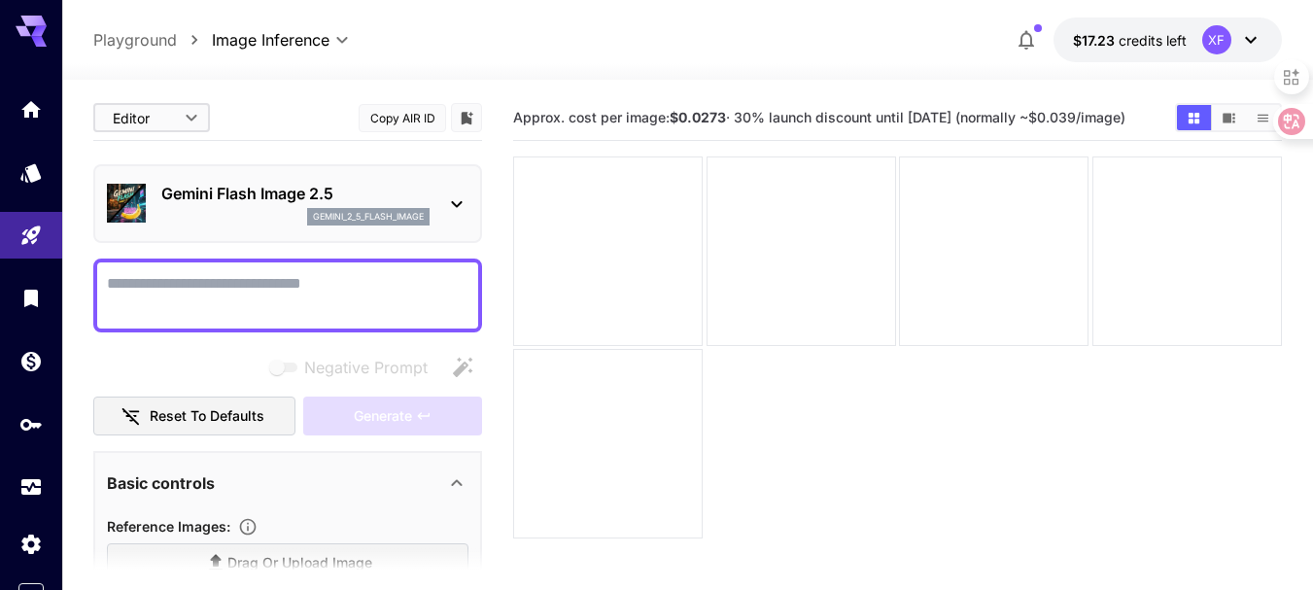
click at [298, 119] on div "Editor **** ​ Copy AIR ID" at bounding box center [287, 118] width 389 height 46
click at [452, 205] on icon at bounding box center [456, 203] width 23 height 23
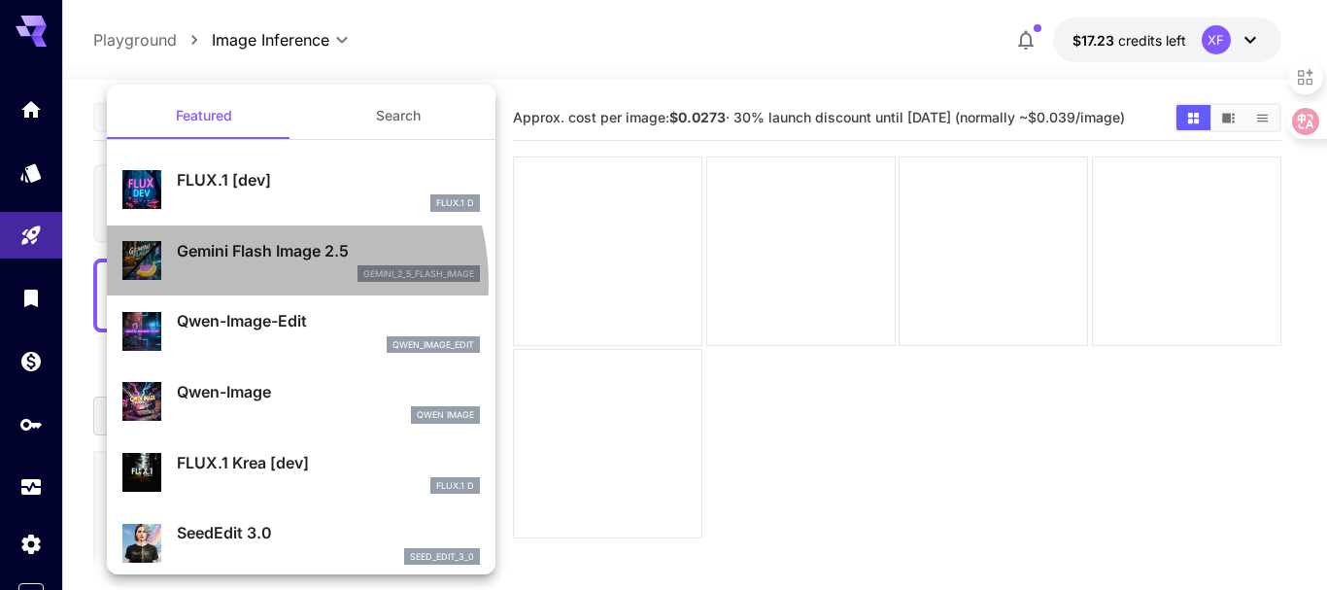
click at [242, 283] on div "Gemini Flash Image 2.5 gemini_2_5_flash_image" at bounding box center [301, 260] width 358 height 59
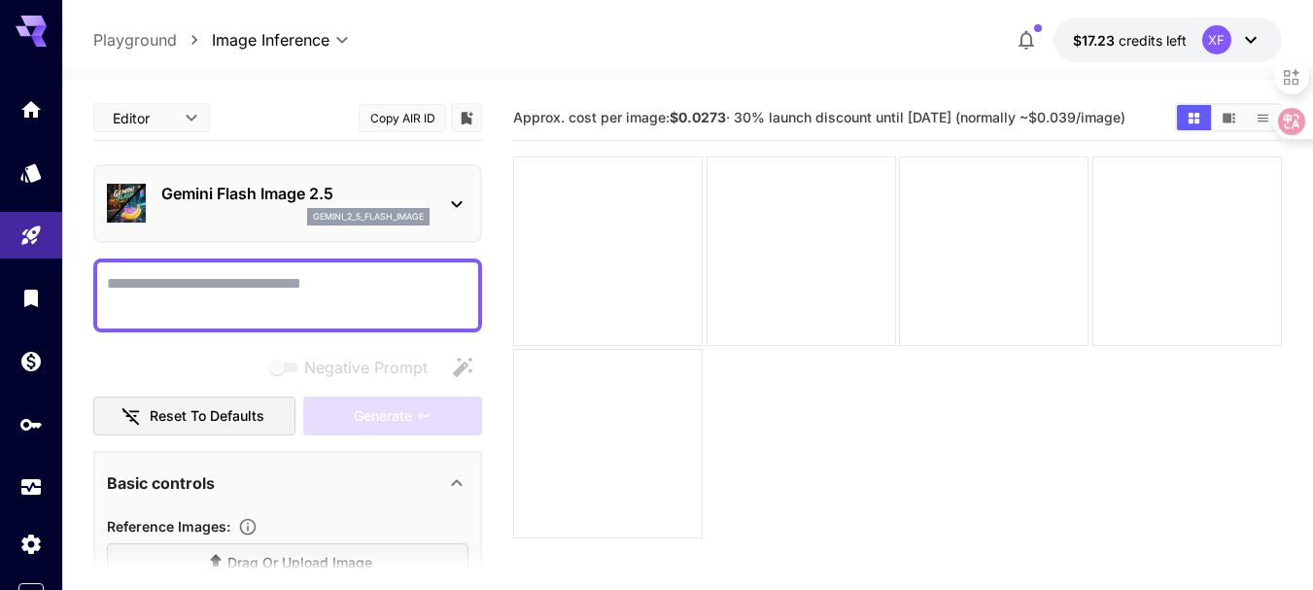
click at [242, 283] on textarea "Negative Prompt" at bounding box center [287, 295] width 361 height 47
click at [491, 262] on main "Editor **** ​ Copy AIR ID Gemini Flash Image 2.5 gemini_2_5_flash_image Negativ…" at bounding box center [687, 397] width 1188 height 605
click at [230, 292] on textarea "Negative Prompt" at bounding box center [287, 295] width 361 height 47
click at [450, 202] on icon at bounding box center [456, 203] width 23 height 23
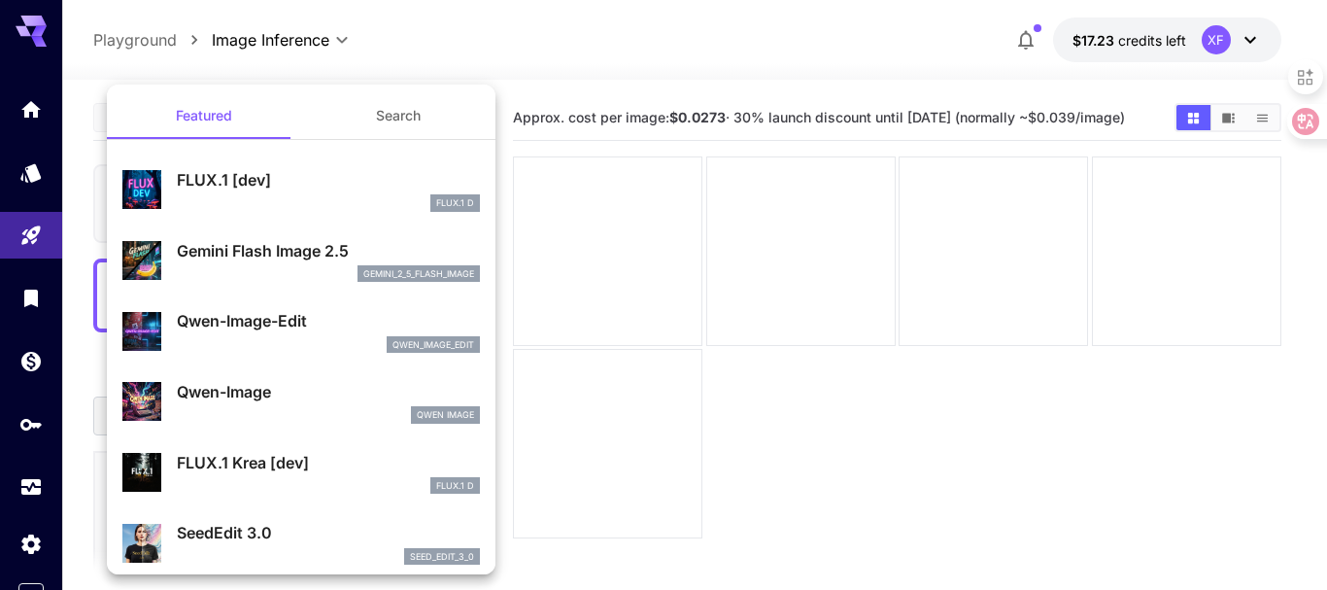
click at [283, 269] on div "gemini_2_5_flash_image" at bounding box center [328, 273] width 303 height 17
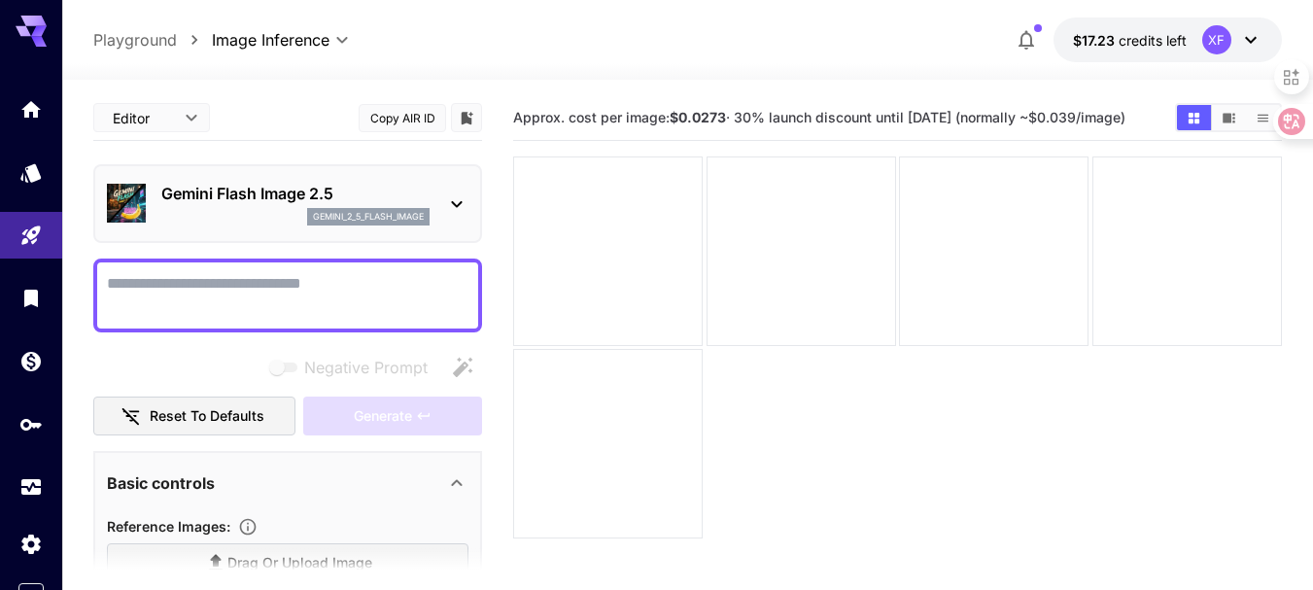
click at [499, 183] on main "Editor **** ​ Copy AIR ID Gemini Flash Image 2.5 gemini_2_5_flash_image Negativ…" at bounding box center [687, 397] width 1188 height 605
